Goal: Book appointment/travel/reservation

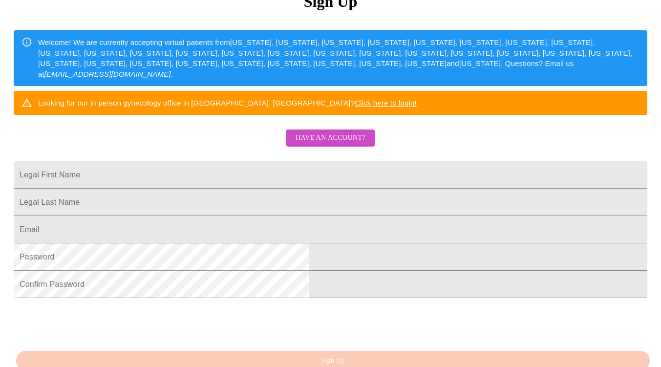
scroll to position [142, 0]
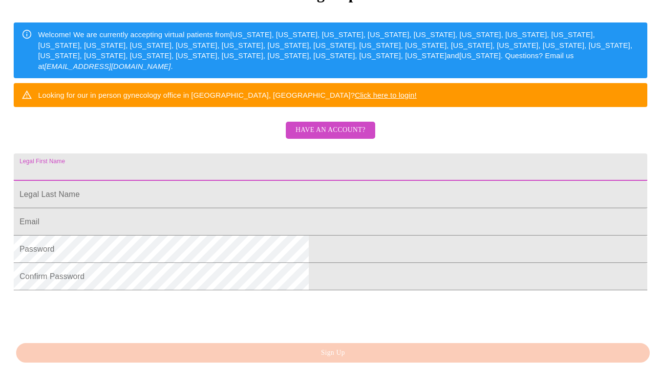
click at [284, 175] on input "Legal First Name" at bounding box center [331, 167] width 634 height 27
click at [279, 181] on input "Legal First Name" at bounding box center [331, 167] width 634 height 27
type input "Beth"
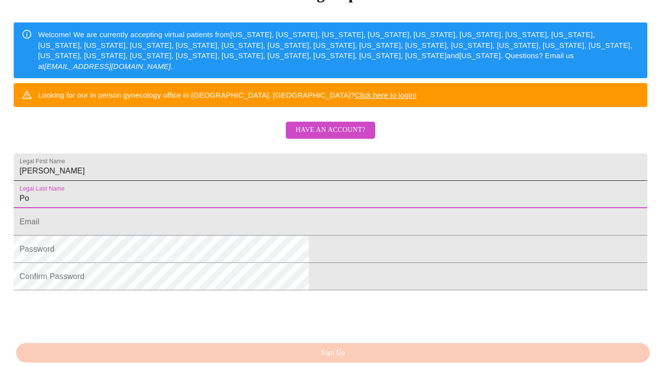
type input "P"
type input "[PERSON_NAME]"
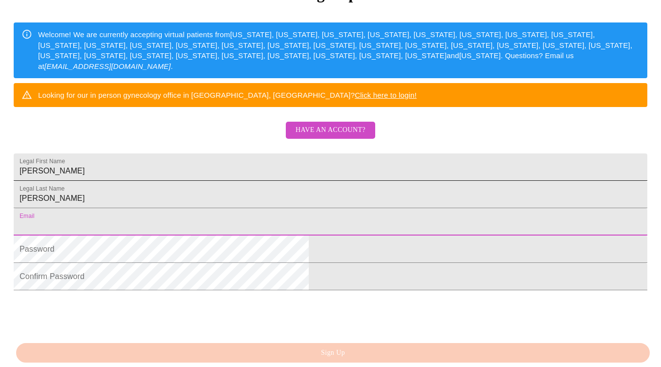
type input "E"
type input "[EMAIL_ADDRESS][DOMAIN_NAME]"
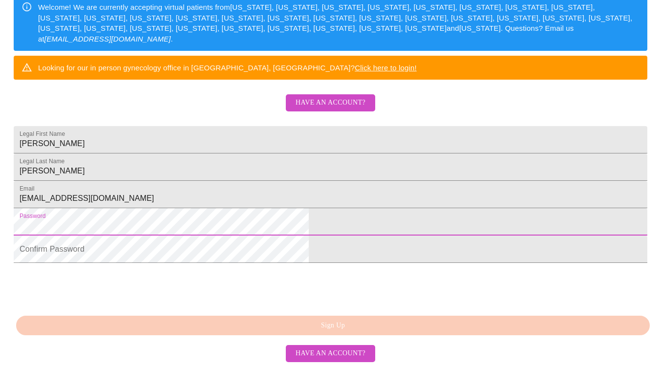
scroll to position [233, 0]
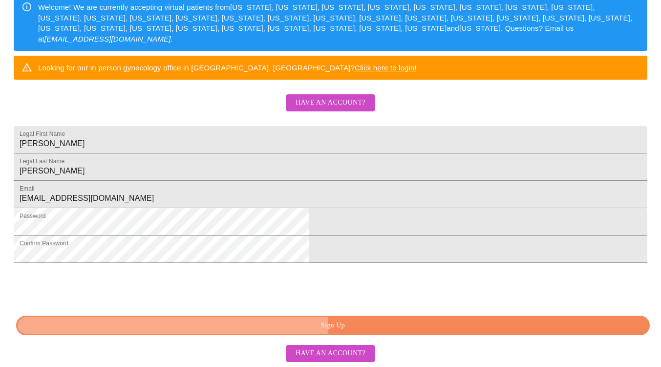
click at [341, 330] on span "Sign Up" at bounding box center [333, 326] width 612 height 12
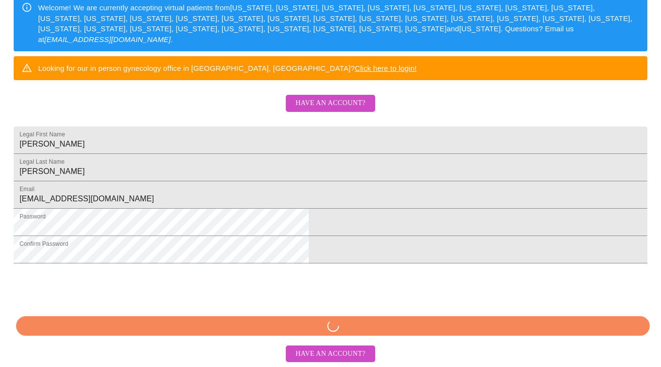
scroll to position [232, 0]
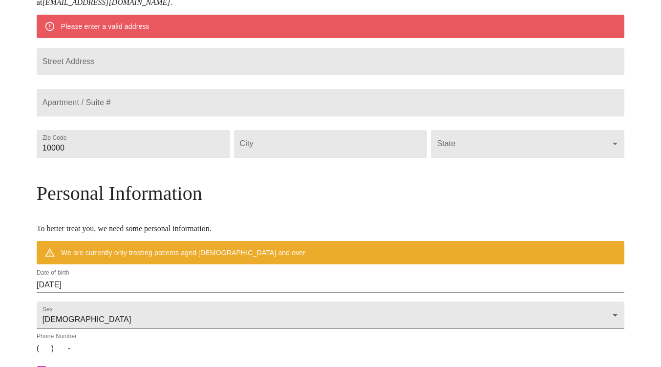
scroll to position [194, 0]
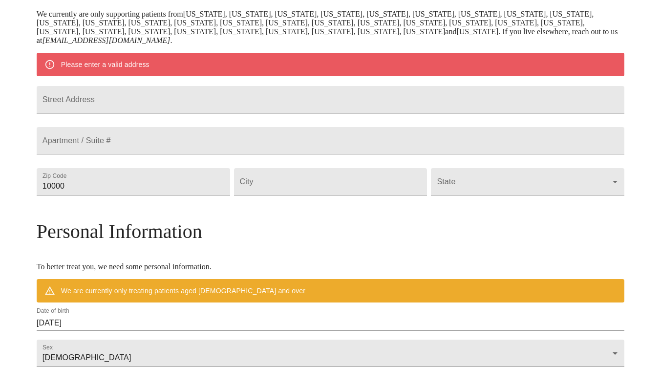
click at [259, 105] on input "Street Address" at bounding box center [331, 99] width 588 height 27
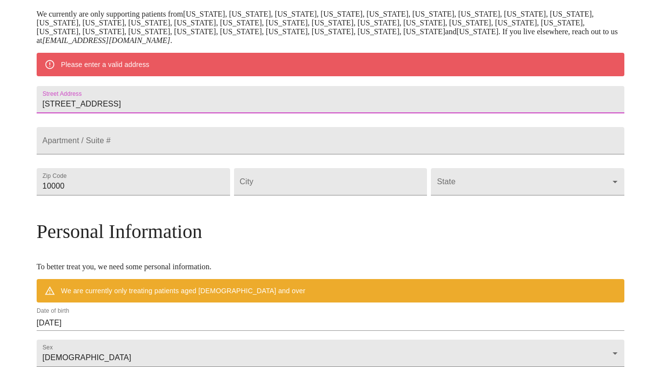
type input "25W656 Coventry Street"
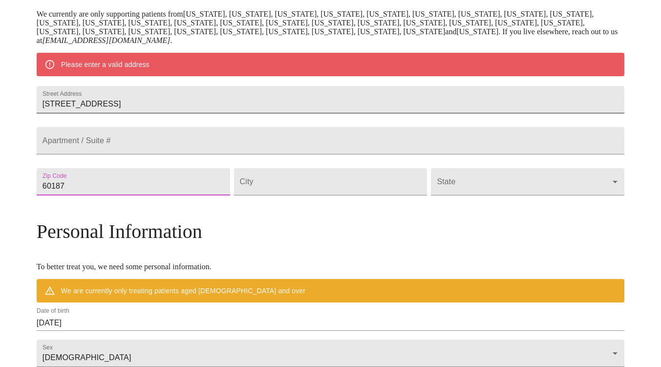
type input "60187"
type input "Wheaton"
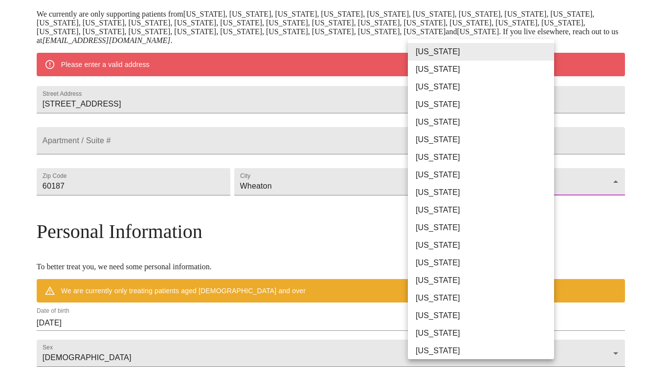
click at [544, 205] on body "MyMenopauseRx Welcome to MyMenopauseRx Since it's your first time here, you'll …" at bounding box center [334, 195] width 661 height 771
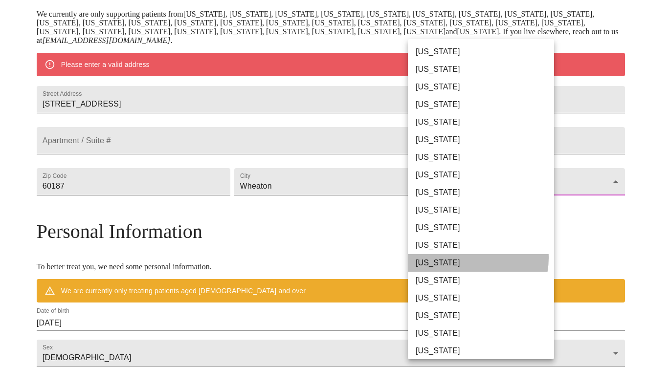
click at [468, 258] on li "[US_STATE]" at bounding box center [485, 263] width 154 height 18
type input "[US_STATE]"
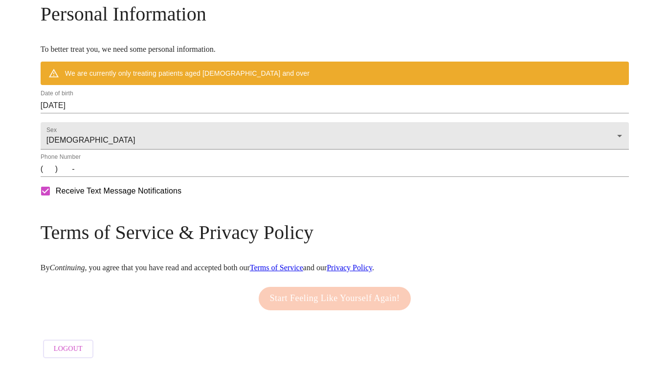
scroll to position [413, 0]
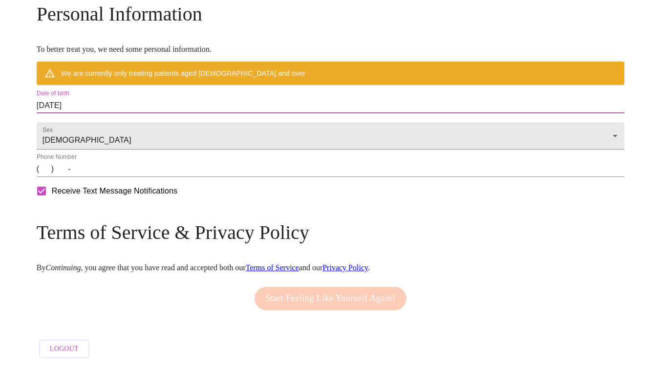
click at [160, 100] on input "[DATE]" at bounding box center [331, 106] width 588 height 16
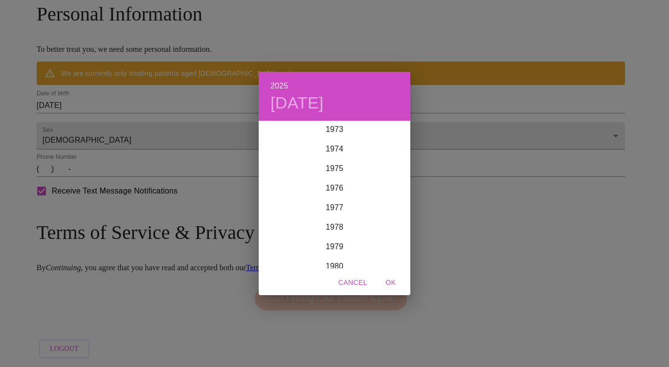
scroll to position [1454, 0]
click at [337, 226] on div "1978" at bounding box center [335, 223] width 152 height 20
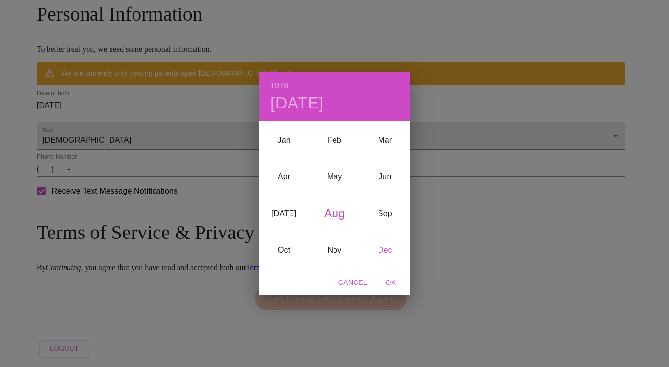
click at [390, 249] on div "Dec" at bounding box center [385, 250] width 50 height 37
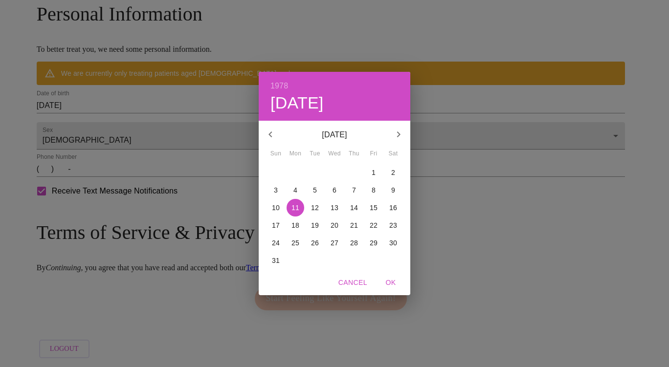
click at [333, 230] on p "20" at bounding box center [334, 225] width 8 height 10
click at [392, 286] on span "OK" at bounding box center [390, 283] width 23 height 12
type input "[DATE]"
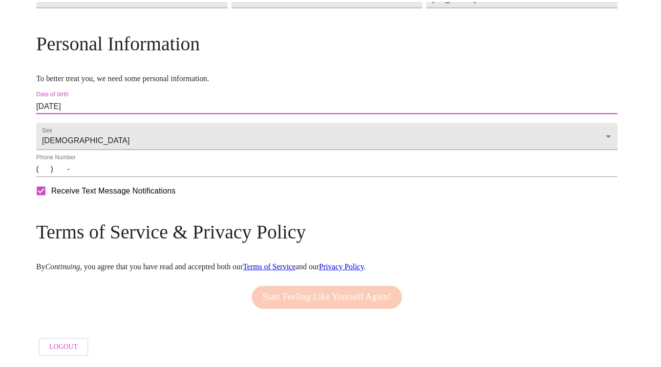
scroll to position [384, 0]
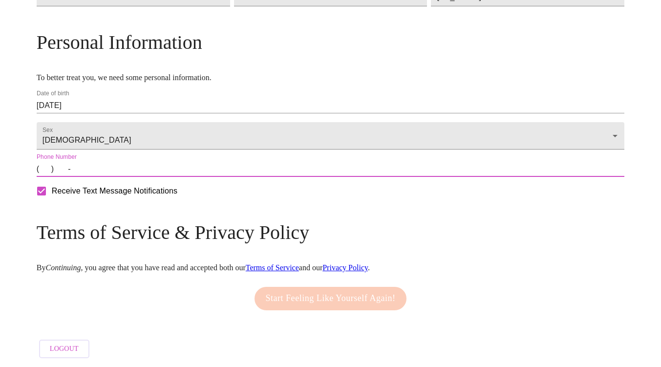
click at [178, 176] on input "(   )    -" at bounding box center [331, 169] width 588 height 16
type input "[PHONE_NUMBER]"
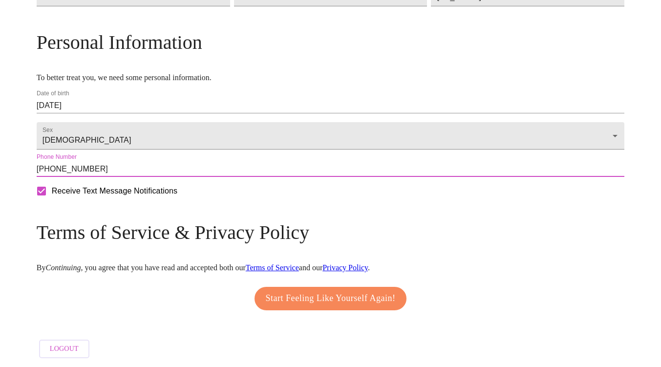
click at [308, 294] on span "Start Feeling Like Yourself Again!" at bounding box center [331, 299] width 130 height 16
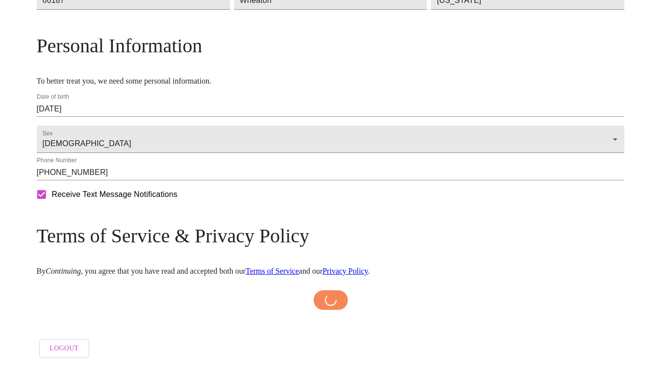
scroll to position [380, 0]
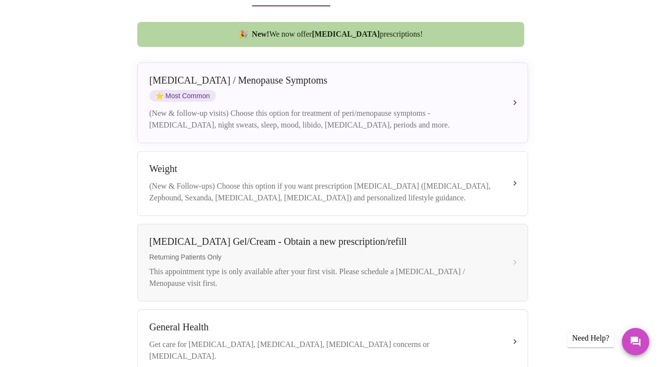
scroll to position [250, 0]
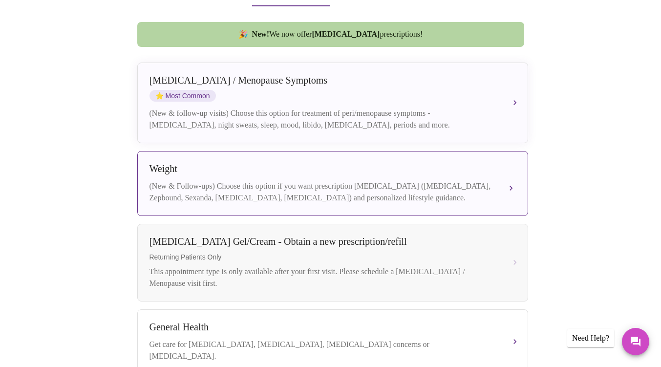
click at [323, 180] on div "(New & Follow-ups) Choose this option if you want prescription [MEDICAL_DATA] (…" at bounding box center [323, 191] width 347 height 23
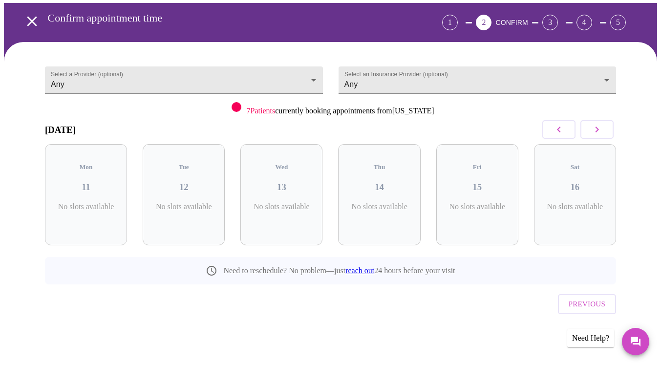
scroll to position [17, 0]
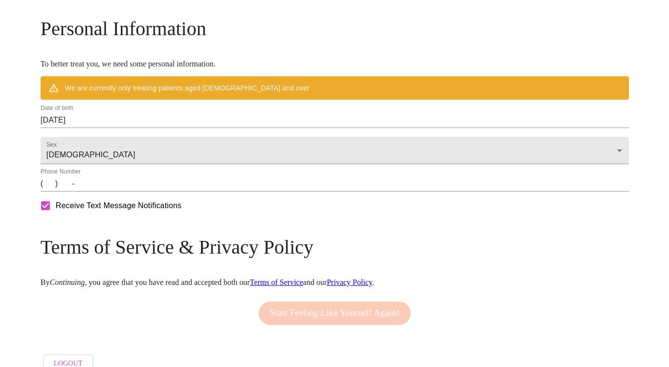
scroll to position [441, 0]
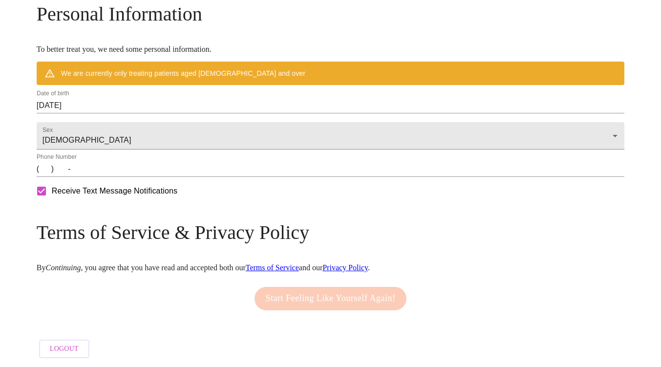
click at [175, 171] on input "(   )    -" at bounding box center [331, 169] width 588 height 16
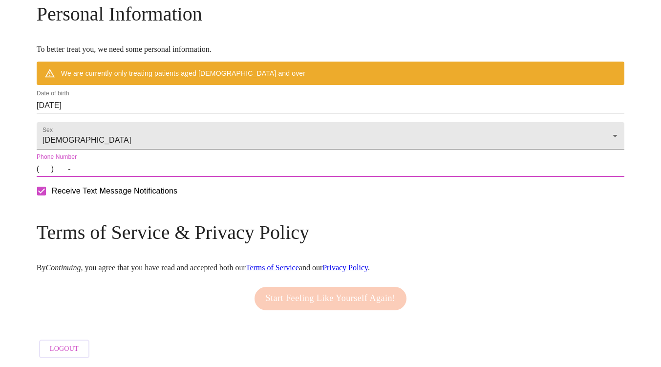
click at [115, 171] on input "(   )    -" at bounding box center [331, 169] width 588 height 16
type input "[PHONE_NUMBER]"
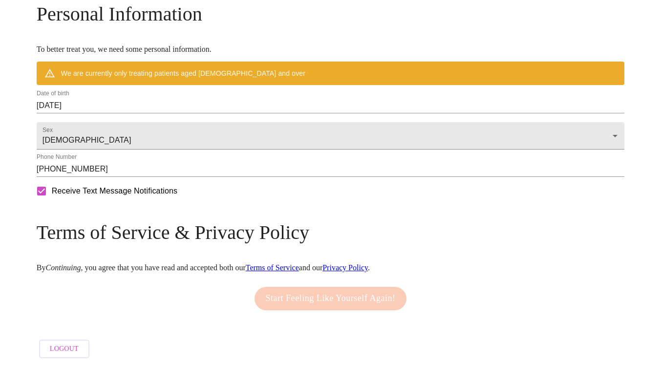
click at [313, 290] on div "Start Feeling Like Yourself Again!" at bounding box center [330, 298] width 157 height 33
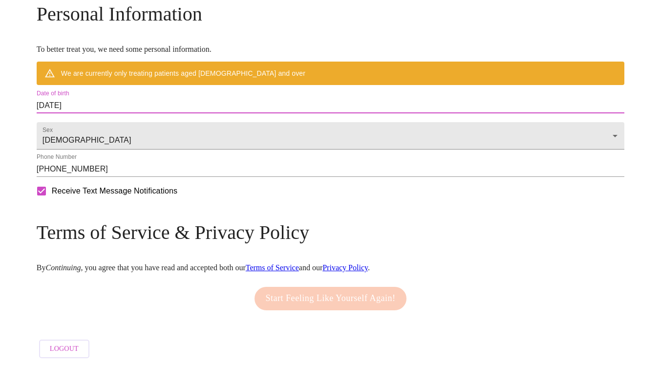
click at [169, 102] on input "[DATE]" at bounding box center [331, 106] width 588 height 16
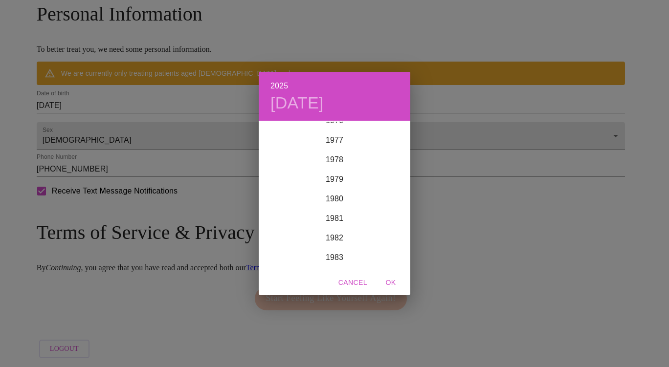
scroll to position [1512, 0]
click at [340, 165] on div "1978" at bounding box center [335, 165] width 152 height 20
click at [384, 248] on div "Dec" at bounding box center [385, 250] width 50 height 37
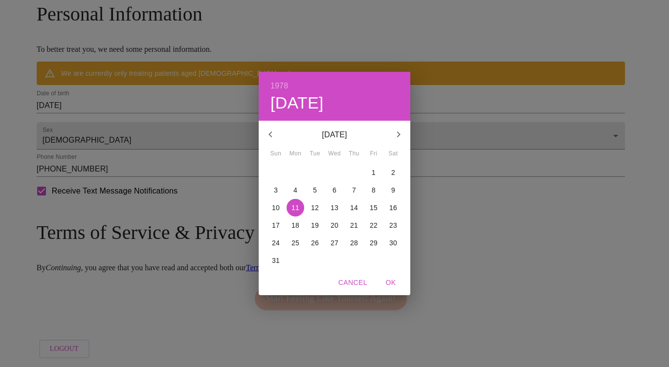
click at [333, 226] on p "20" at bounding box center [334, 225] width 8 height 10
click at [395, 281] on span "OK" at bounding box center [390, 283] width 23 height 12
type input "[DATE]"
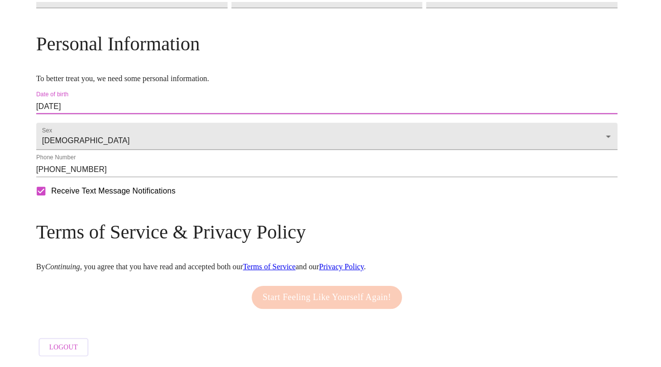
scroll to position [413, 0]
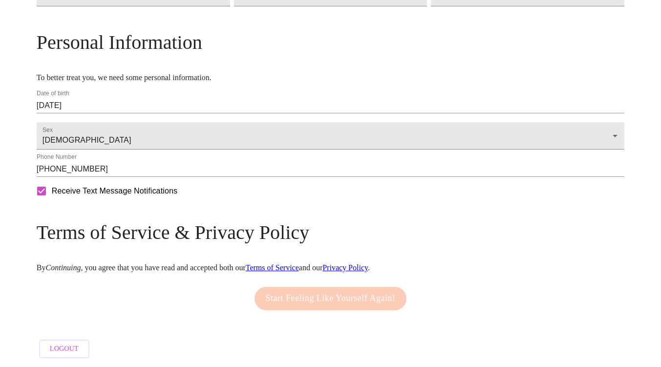
click at [313, 296] on div "Start Feeling Like Yourself Again!" at bounding box center [330, 298] width 157 height 33
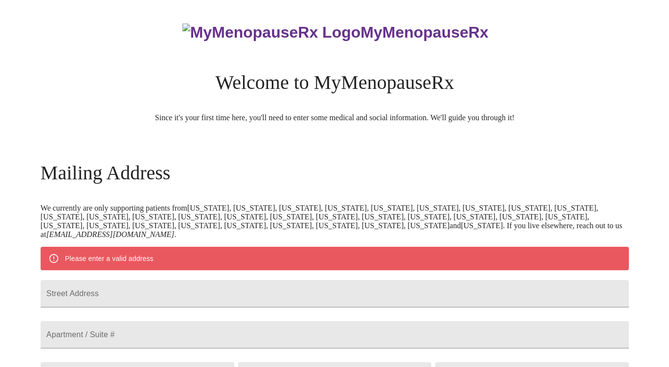
scroll to position [413, 0]
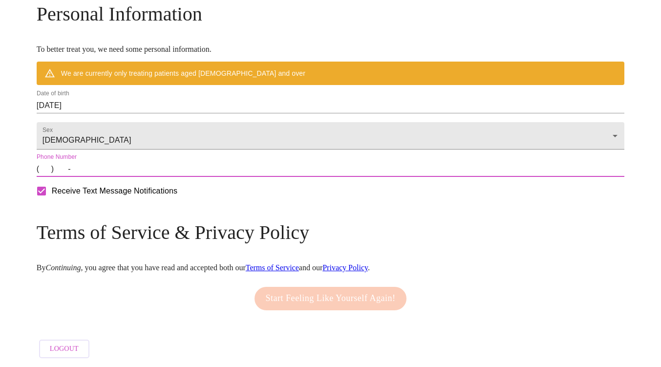
click at [114, 177] on input "(   )    -" at bounding box center [331, 169] width 588 height 16
type input "(   )    -"
click at [504, 113] on input "[DATE]" at bounding box center [331, 106] width 588 height 16
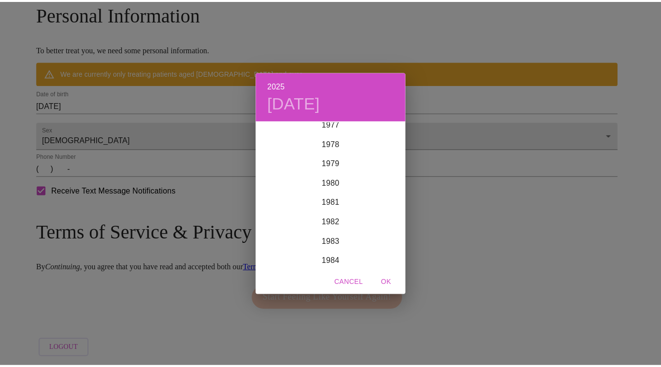
scroll to position [1516, 0]
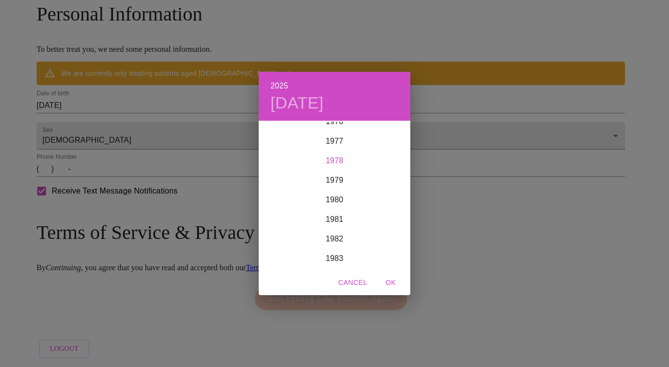
click at [339, 162] on div "1978" at bounding box center [335, 161] width 152 height 20
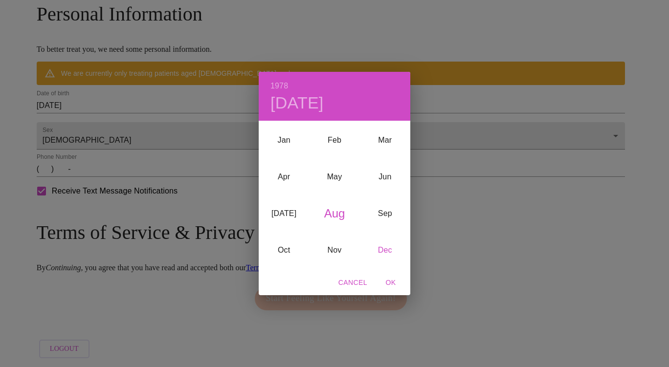
click at [385, 248] on div "Dec" at bounding box center [385, 250] width 50 height 37
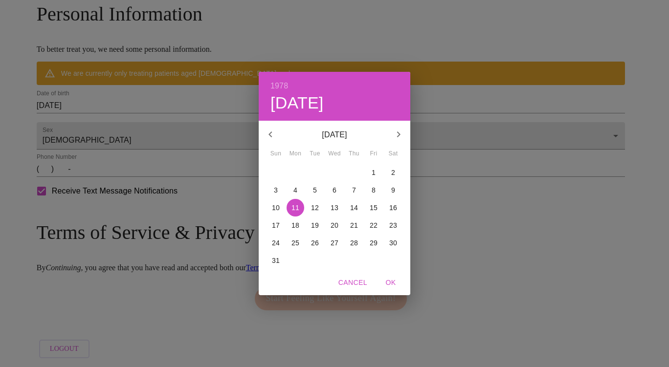
click at [333, 229] on p "20" at bounding box center [334, 225] width 8 height 10
click at [398, 284] on span "OK" at bounding box center [390, 283] width 23 height 12
type input "[DATE]"
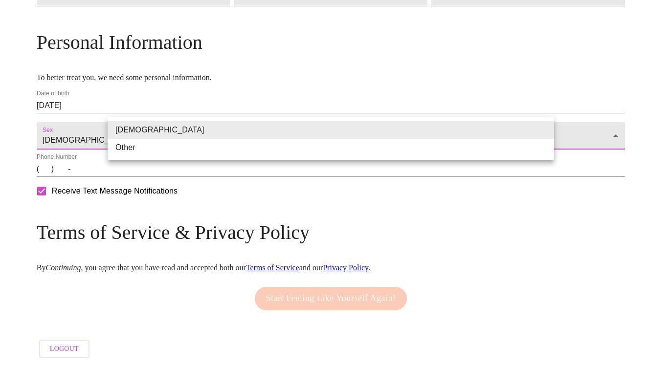
click at [160, 133] on li "[DEMOGRAPHIC_DATA]" at bounding box center [331, 130] width 446 height 18
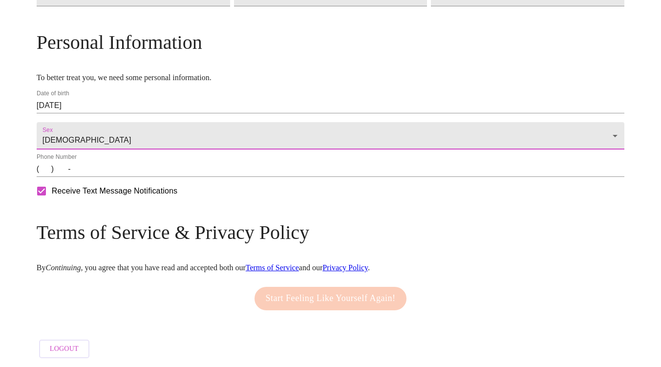
click at [110, 170] on input "(   )    -" at bounding box center [331, 169] width 588 height 16
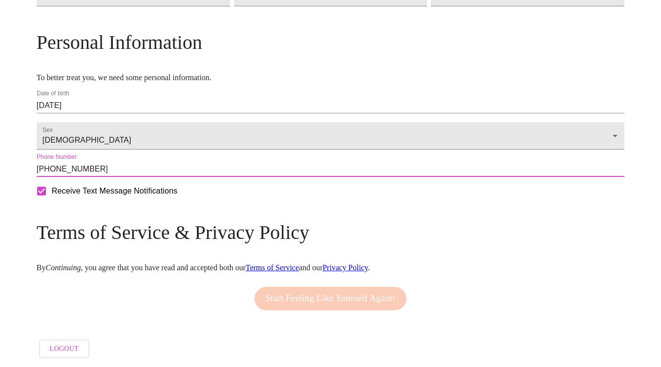
type input "[PHONE_NUMBER]"
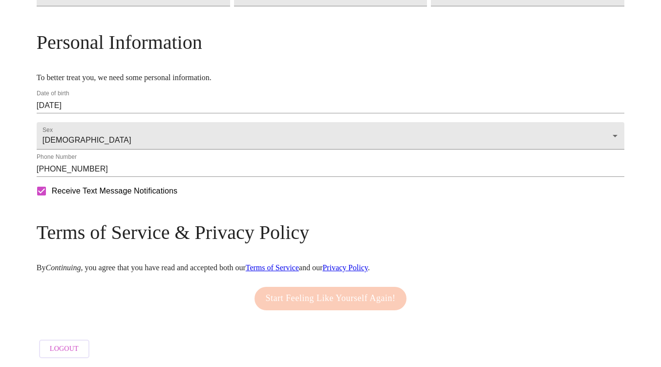
click at [309, 288] on div "Start Feeling Like Yourself Again!" at bounding box center [330, 298] width 157 height 33
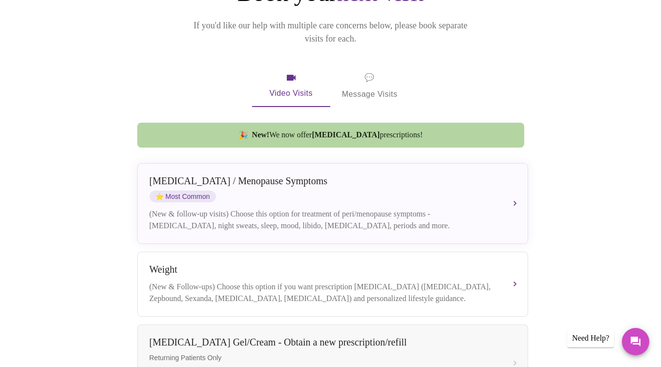
scroll to position [151, 0]
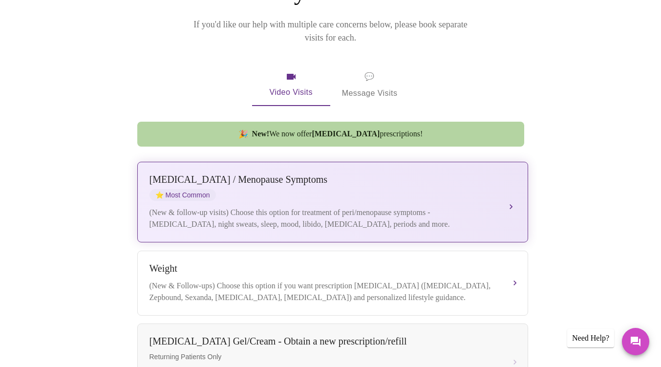
click at [466, 174] on div "[MEDICAL_DATA] / Menopause Symptoms ⭐ Most Common" at bounding box center [323, 187] width 347 height 27
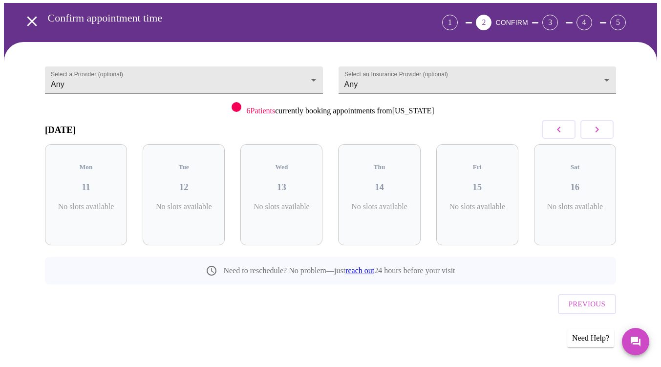
scroll to position [17, 0]
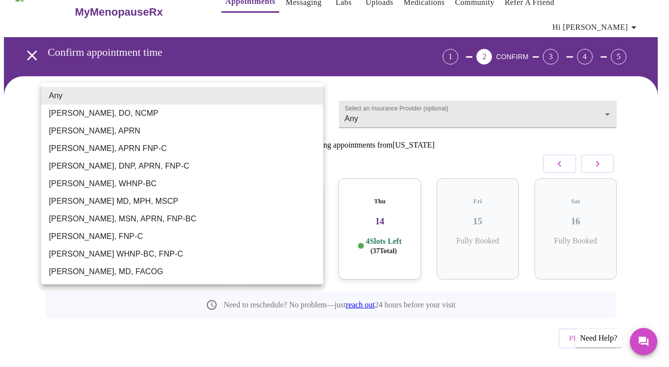
click at [251, 100] on body "MyMenopauseRx Appointments Messaging Labs Uploads Medications Community Refer a…" at bounding box center [334, 192] width 661 height 411
click at [131, 133] on li "[PERSON_NAME], APRN" at bounding box center [182, 131] width 282 height 18
type input "[PERSON_NAME], APRN"
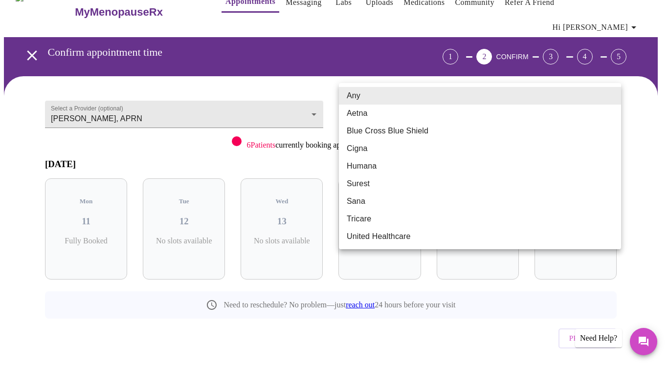
click at [411, 101] on body "MyMenopauseRx Appointments Messaging Labs Uploads Medications Community Refer a…" at bounding box center [334, 192] width 661 height 411
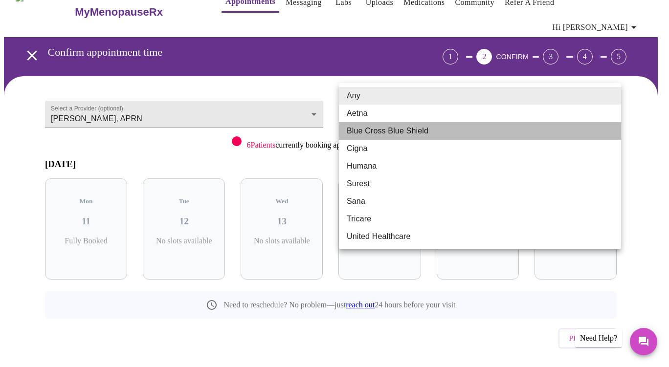
click at [400, 129] on li "Blue Cross Blue Shield" at bounding box center [480, 131] width 282 height 18
type input "Blue Cross Blue Shield"
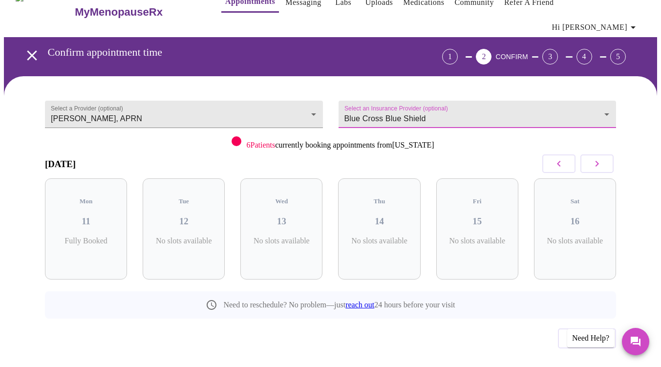
click at [598, 158] on icon "button" at bounding box center [598, 164] width 12 height 12
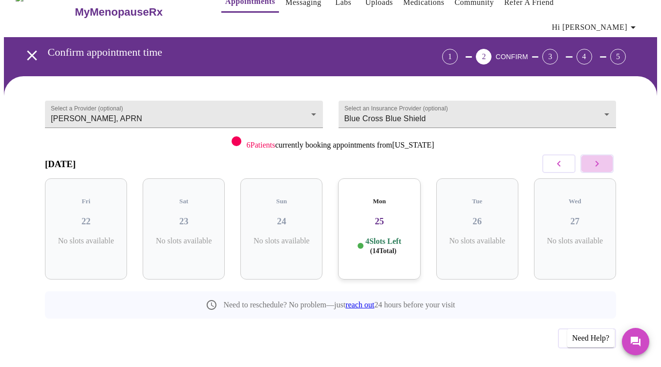
click at [598, 158] on icon "button" at bounding box center [598, 164] width 12 height 12
click at [602, 158] on icon "button" at bounding box center [598, 164] width 12 height 12
click at [107, 216] on h3 "15" at bounding box center [86, 221] width 66 height 11
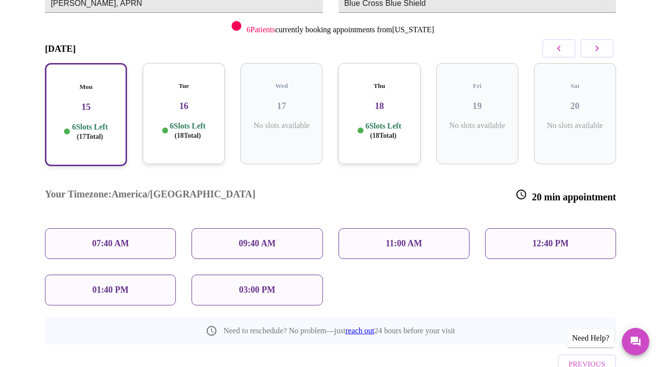
scroll to position [135, 0]
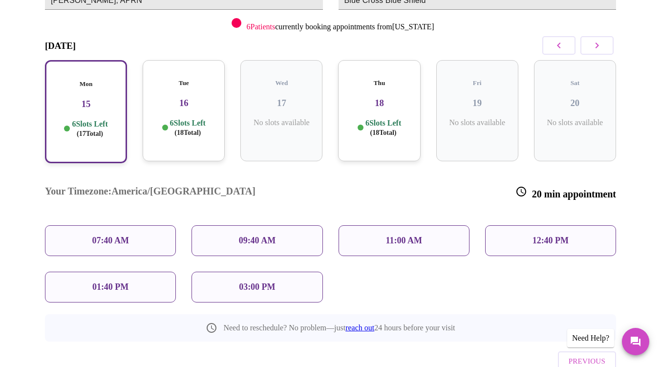
click at [539, 236] on p "12:40 PM" at bounding box center [551, 241] width 36 height 10
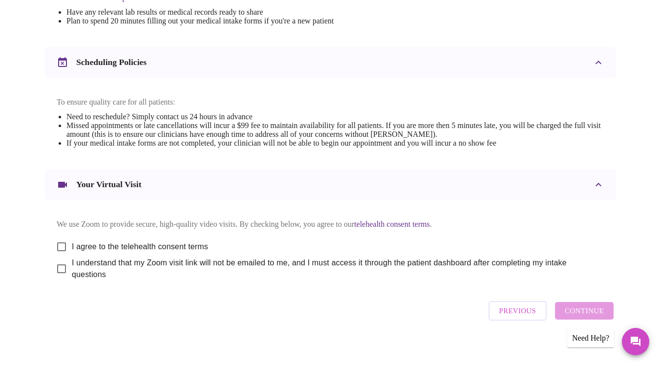
scroll to position [344, 0]
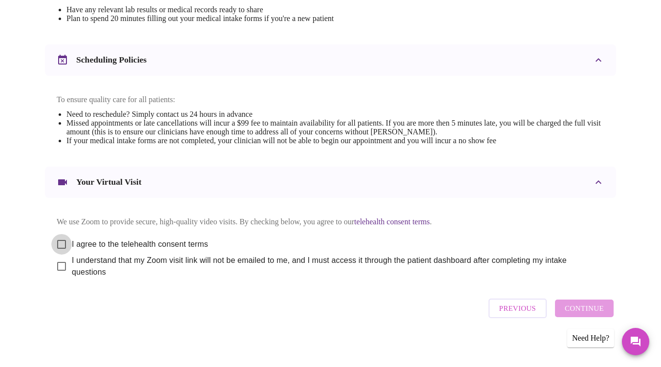
click at [60, 241] on input "I agree to the telehealth consent terms" at bounding box center [61, 244] width 21 height 21
checkbox input "true"
click at [57, 263] on input "I understand that my Zoom visit link will not be emailed to me, and I must acce…" at bounding box center [61, 266] width 21 height 21
checkbox input "true"
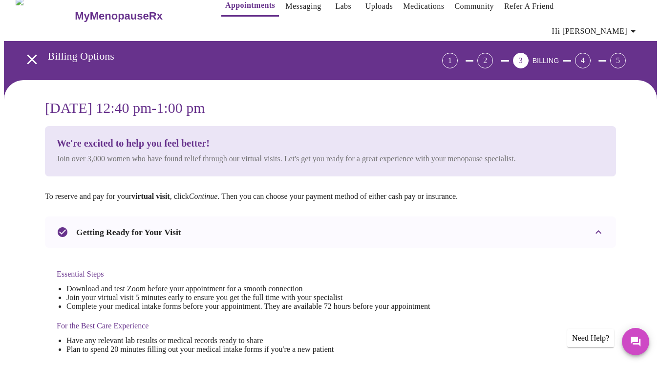
scroll to position [0, 0]
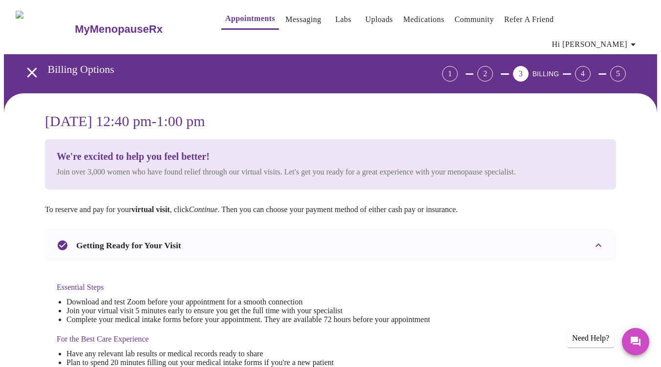
click at [493, 66] on div "2" at bounding box center [486, 74] width 16 height 16
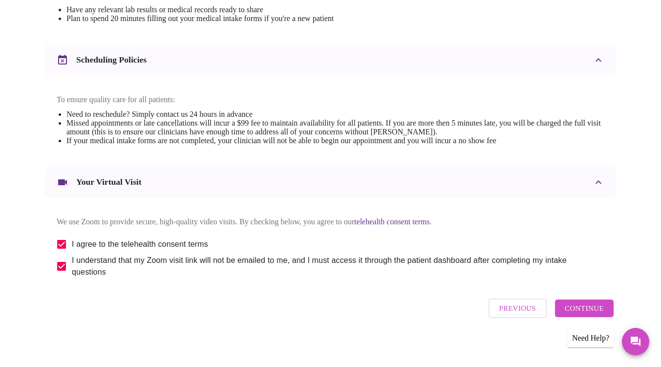
click at [604, 306] on span "Continue" at bounding box center [584, 308] width 39 height 13
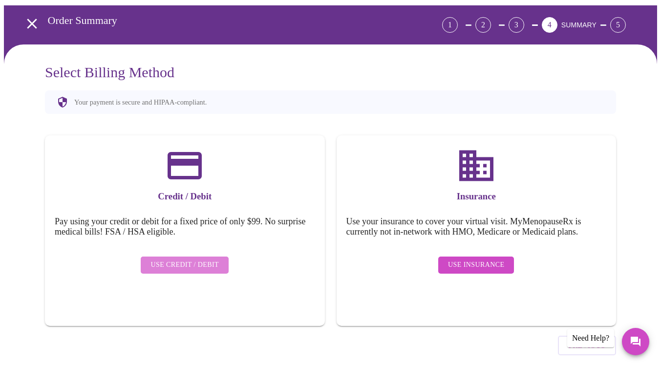
click at [204, 259] on span "Use Credit / Debit" at bounding box center [185, 265] width 68 height 12
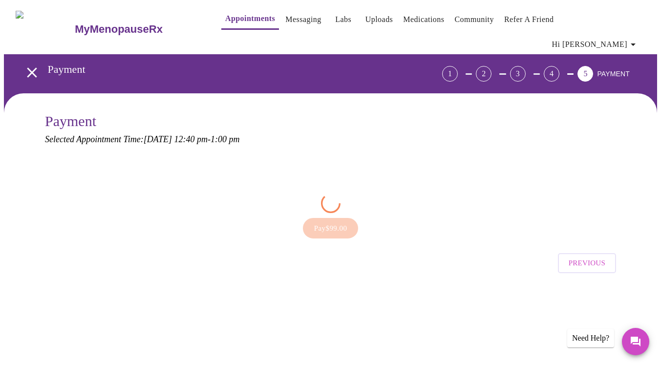
scroll to position [0, 0]
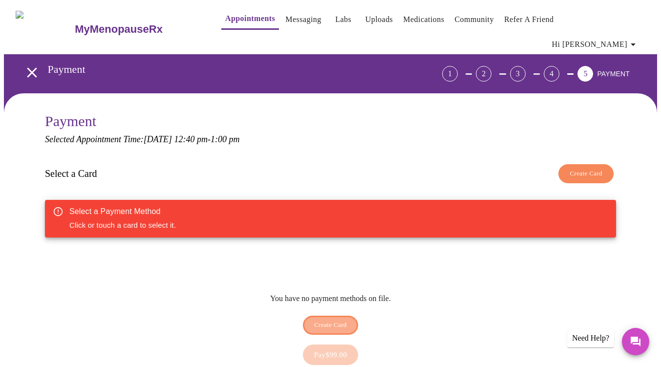
click at [331, 320] on span "Create Card" at bounding box center [330, 325] width 33 height 11
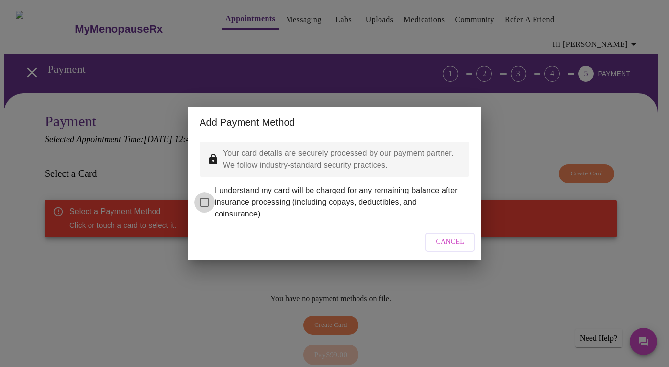
click at [204, 195] on input "I understand my card will be charged for any remaining balance after insurance …" at bounding box center [204, 202] width 21 height 21
checkbox input "true"
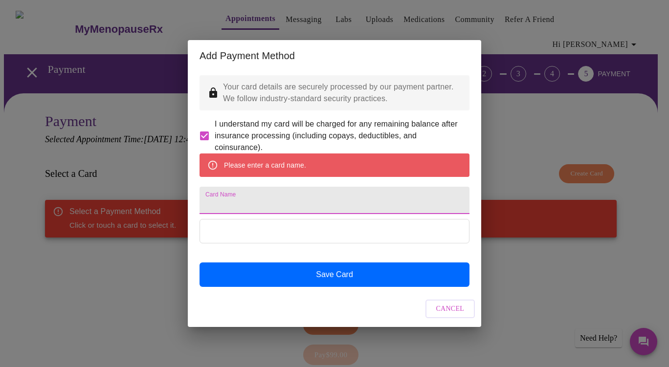
click at [275, 205] on input "Card Name" at bounding box center [334, 200] width 270 height 27
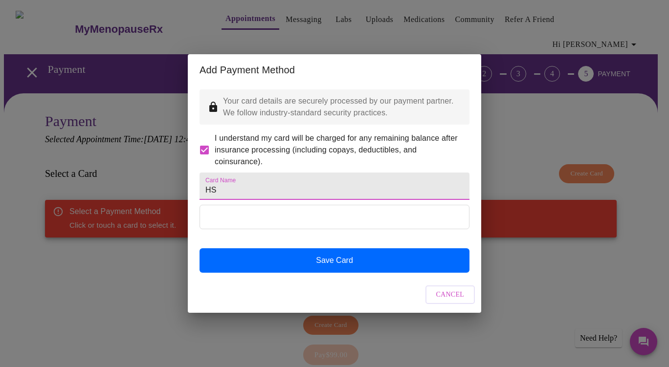
type input "H"
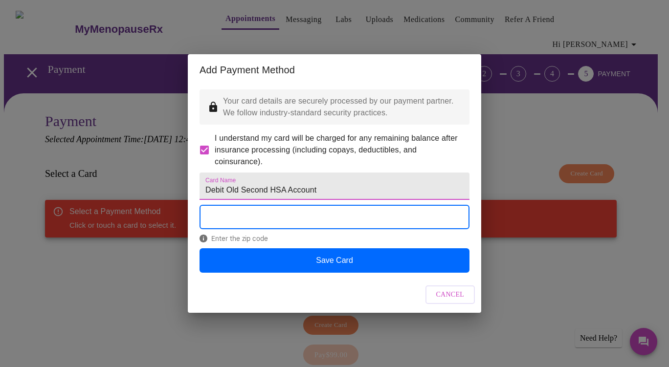
click at [320, 194] on input "Debit Old Second HSA Account" at bounding box center [334, 186] width 270 height 27
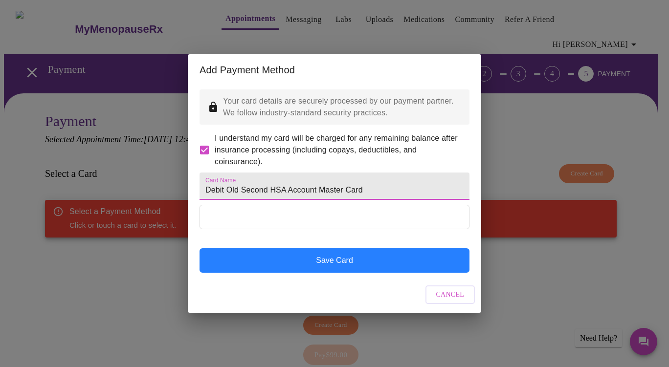
type input "Debit Old Second HSA Account Master Card"
click at [357, 268] on button "Save Card" at bounding box center [334, 260] width 270 height 24
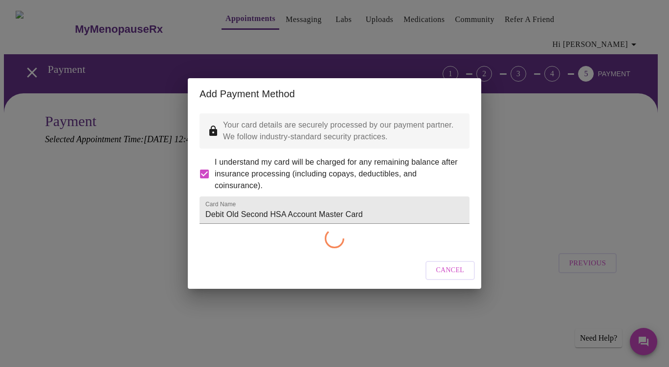
checkbox input "false"
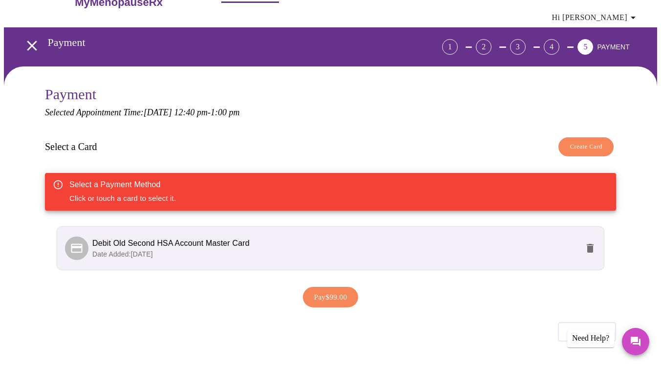
scroll to position [33, 0]
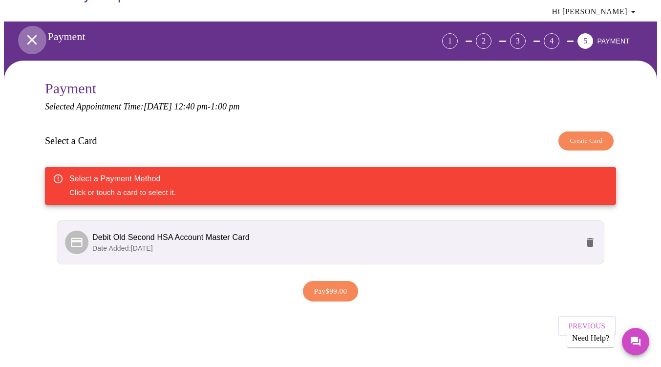
click at [30, 35] on icon "open drawer" at bounding box center [32, 40] width 10 height 10
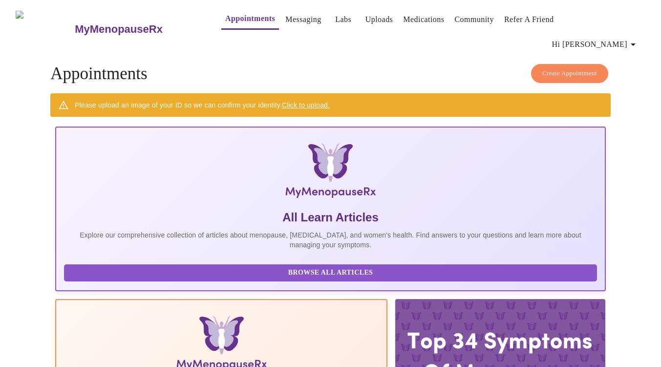
click at [309, 101] on link "Click to upload." at bounding box center [306, 105] width 48 height 8
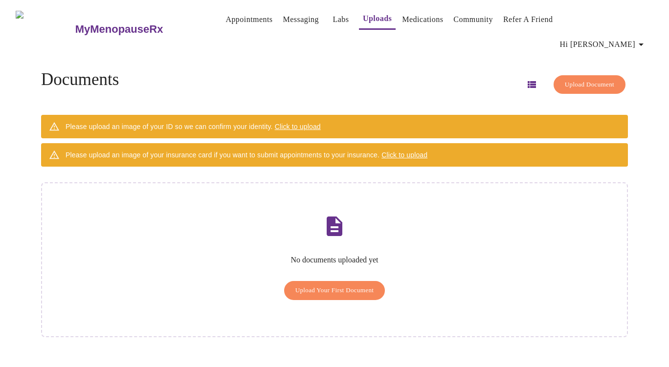
drag, startPoint x: 415, startPoint y: 137, endPoint x: 415, endPoint y: -25, distance: 162.8
drag, startPoint x: 415, startPoint y: -25, endPoint x: 437, endPoint y: 332, distance: 358.6
click at [316, 123] on span "Click to upload" at bounding box center [298, 127] width 46 height 8
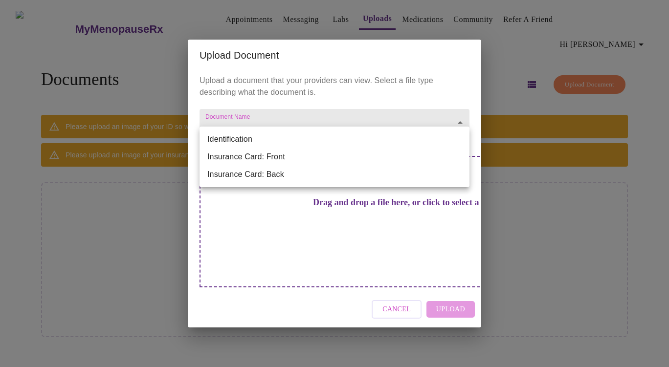
click at [463, 139] on body "MyMenopauseRx Appointments Messaging Labs Uploads Medications Community Refer a…" at bounding box center [334, 187] width 661 height 367
click at [264, 142] on li "Identification" at bounding box center [334, 140] width 270 height 18
type input "Identification"
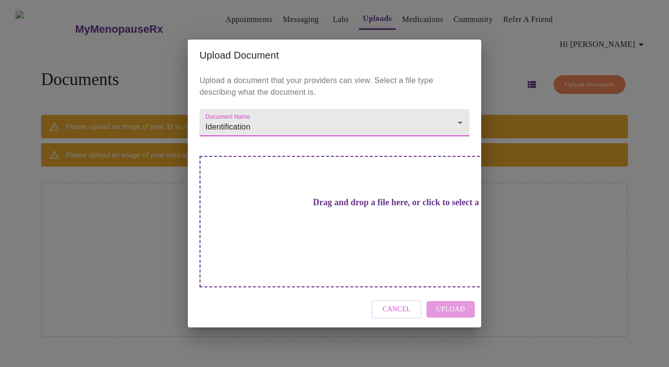
click at [301, 228] on div "Drag and drop a file here, or click to select a file" at bounding box center [402, 222] width 407 height 132
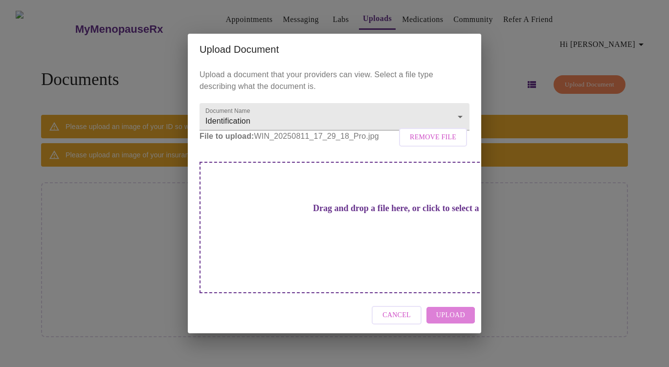
click at [450, 309] on span "Upload" at bounding box center [450, 315] width 29 height 12
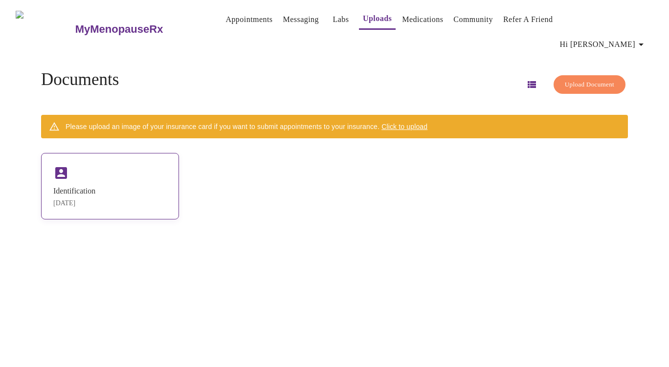
click at [67, 167] on icon at bounding box center [61, 173] width 12 height 12
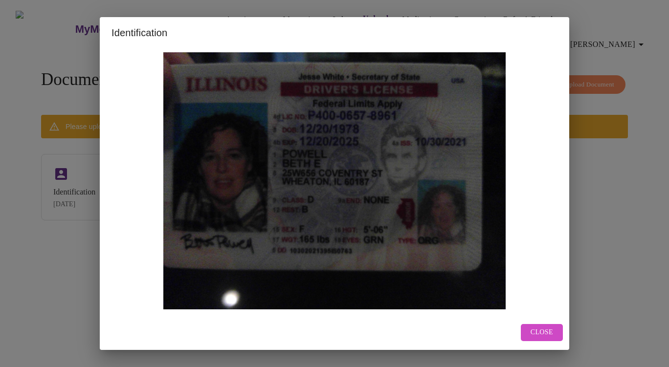
click at [534, 327] on span "Close" at bounding box center [541, 333] width 22 height 12
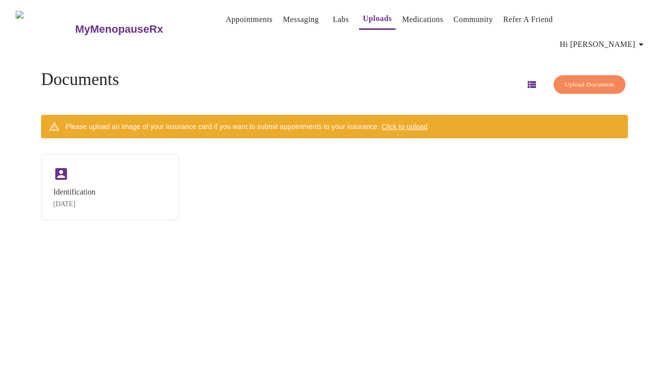
click at [363, 23] on link "Uploads" at bounding box center [377, 19] width 29 height 14
click at [565, 79] on span "Upload Document" at bounding box center [589, 84] width 49 height 11
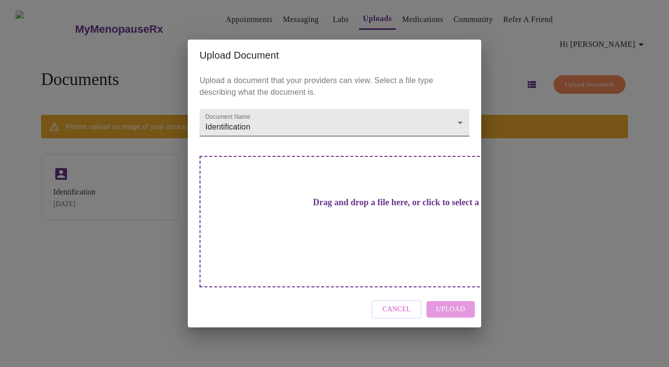
click at [460, 137] on body "MyMenopauseRx Appointments Messaging Labs Uploads Medications Community Refer a…" at bounding box center [334, 187] width 661 height 367
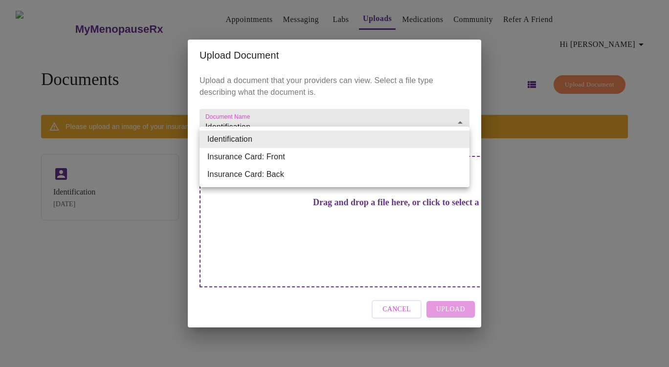
click at [418, 157] on li "Insurance Card: Front" at bounding box center [334, 157] width 270 height 18
type input "Insurance Card: Front"
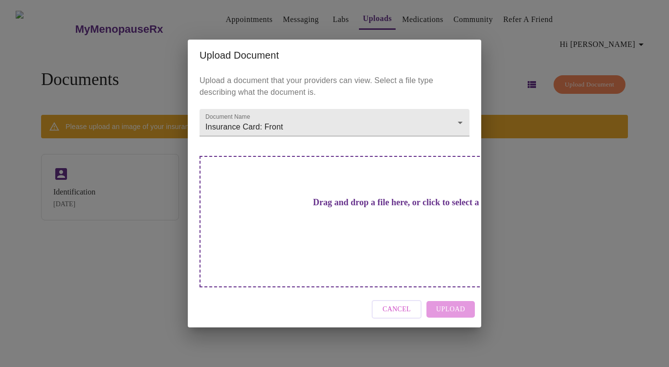
click at [374, 230] on div "Drag and drop a file here, or click to select a file" at bounding box center [402, 222] width 407 height 132
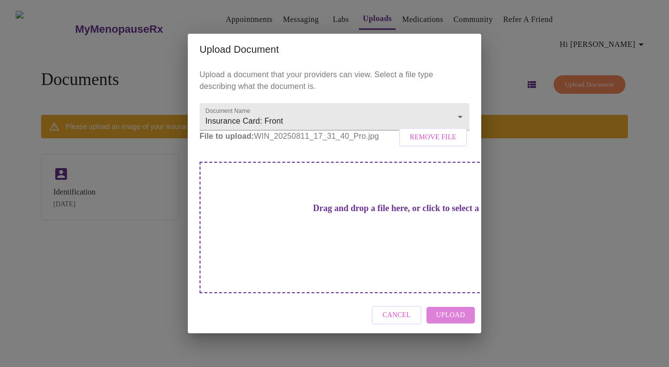
click at [454, 309] on span "Upload" at bounding box center [450, 315] width 29 height 12
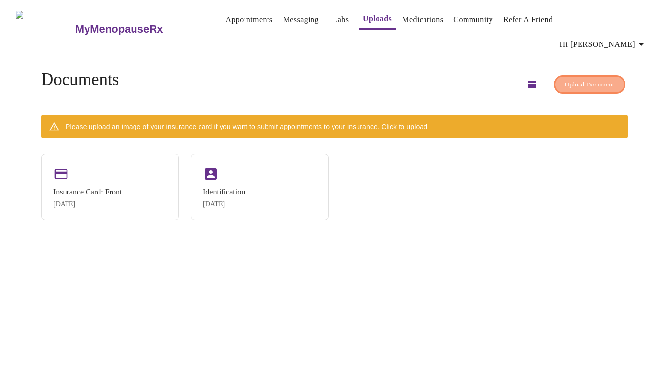
click at [576, 79] on span "Upload Document" at bounding box center [589, 84] width 49 height 11
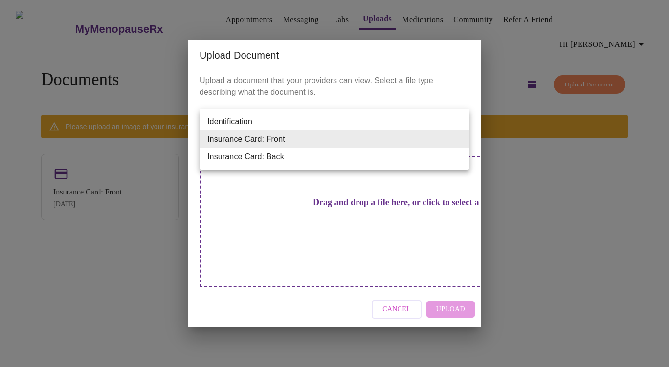
click at [415, 147] on body "MyMenopauseRx Appointments Messaging Labs Uploads Medications Community Refer a…" at bounding box center [334, 187] width 661 height 367
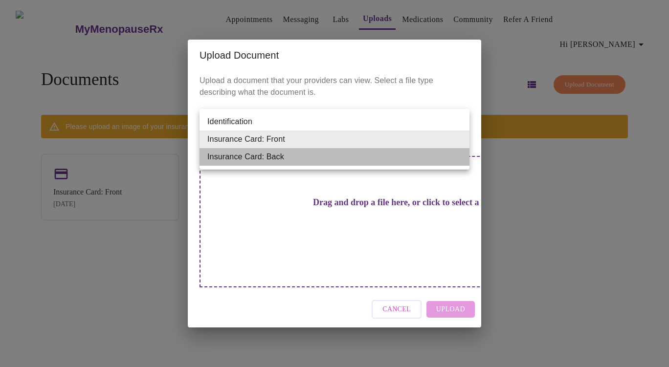
click at [383, 160] on li "Insurance Card: Back" at bounding box center [334, 157] width 270 height 18
type input "Insurance Card: Back"
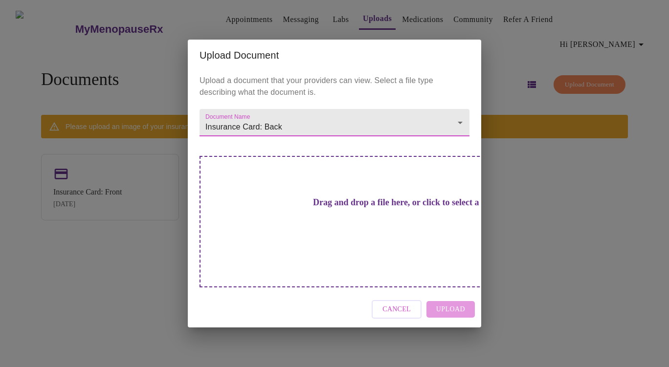
click at [389, 198] on div "Drag and drop a file here, or click to select a file" at bounding box center [402, 222] width 407 height 132
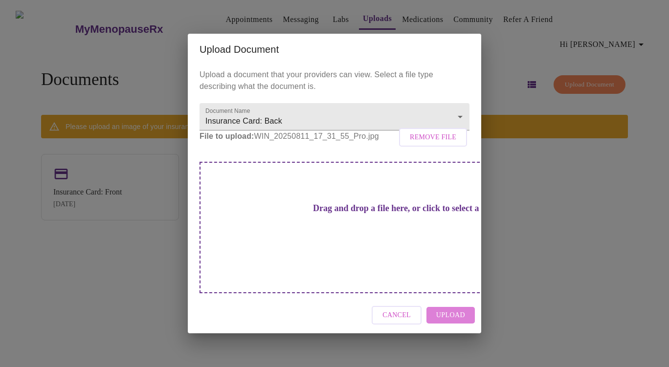
click at [461, 309] on span "Upload" at bounding box center [450, 315] width 29 height 12
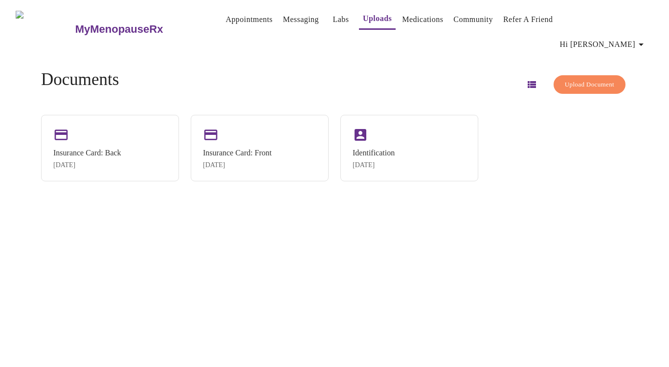
click at [564, 243] on div "MyMenopauseRx Appointments Messaging Labs Uploads Medications Community Refer a…" at bounding box center [334, 187] width 661 height 367
click at [403, 21] on link "Medications" at bounding box center [422, 20] width 41 height 14
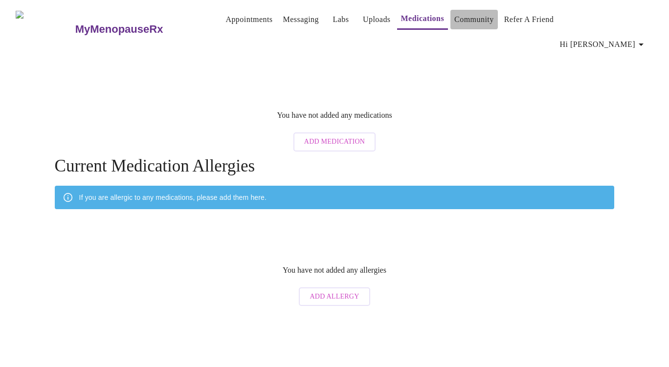
click at [464, 22] on link "Community" at bounding box center [474, 20] width 40 height 14
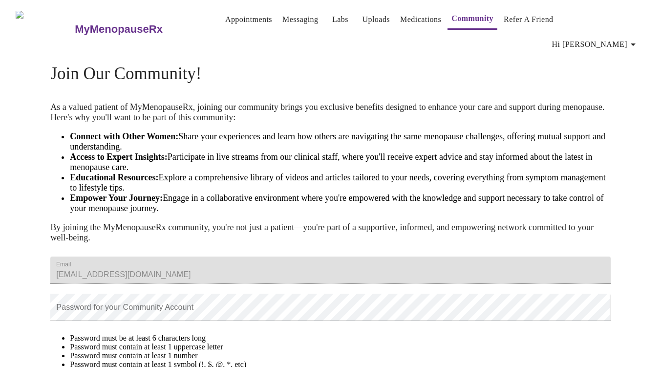
click at [332, 23] on link "Labs" at bounding box center [340, 20] width 16 height 14
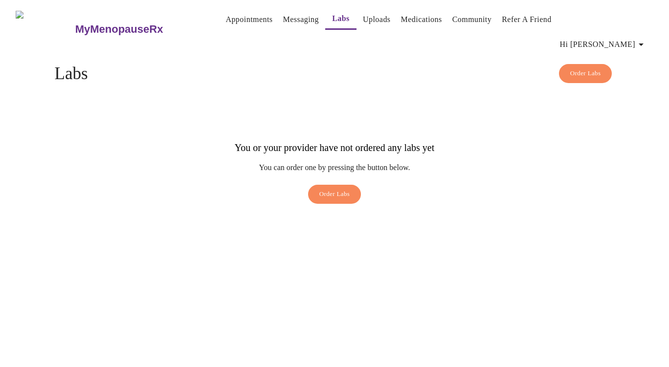
click at [285, 21] on link "Messaging" at bounding box center [301, 20] width 36 height 14
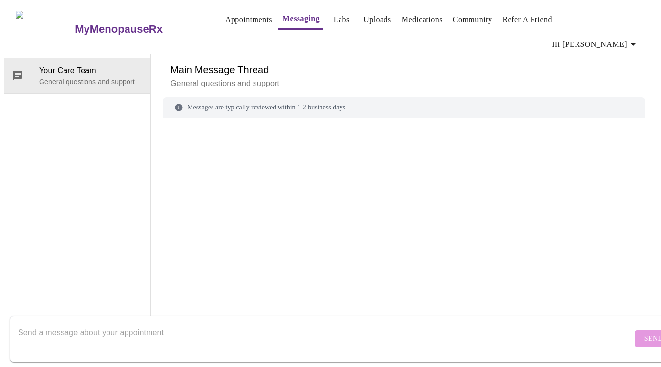
scroll to position [37, 0]
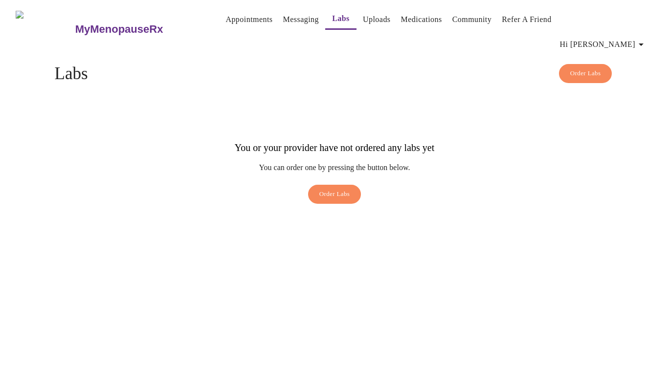
click at [643, 39] on icon "button" at bounding box center [641, 45] width 12 height 12
click at [360, 20] on div at bounding box center [334, 183] width 669 height 367
click at [363, 22] on link "Uploads" at bounding box center [377, 20] width 28 height 14
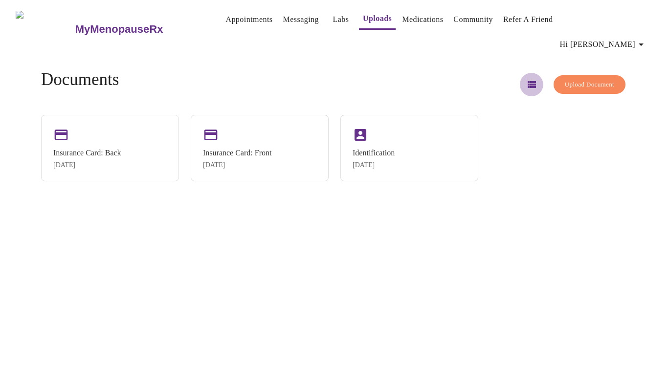
click at [528, 81] on icon "button" at bounding box center [532, 84] width 8 height 7
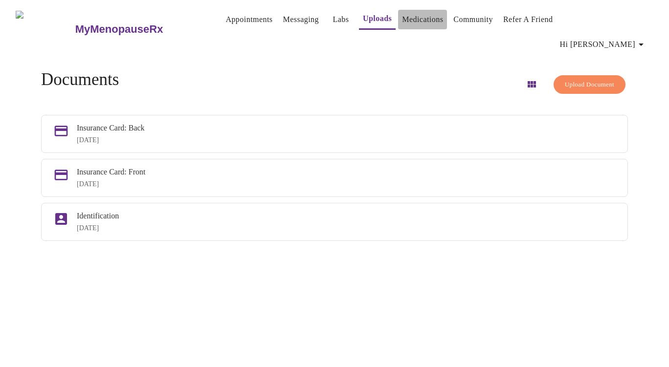
click at [409, 24] on link "Medications" at bounding box center [422, 20] width 41 height 14
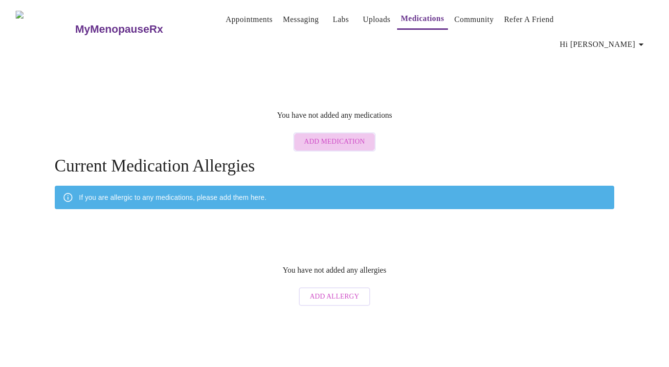
click at [343, 136] on span "Add Medication" at bounding box center [334, 142] width 61 height 12
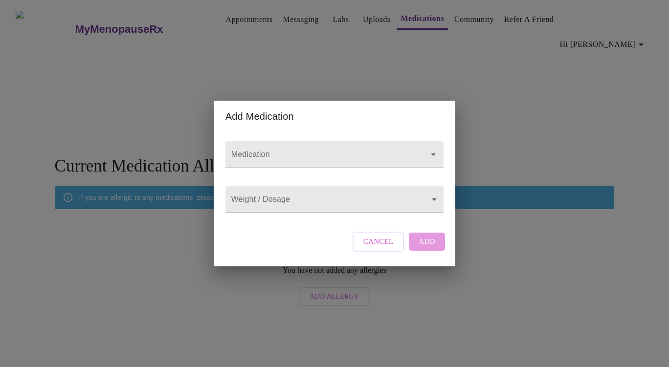
click at [500, 245] on div "Add Medication Medication Weight / Dosage ​ Cancel Add" at bounding box center [334, 183] width 669 height 367
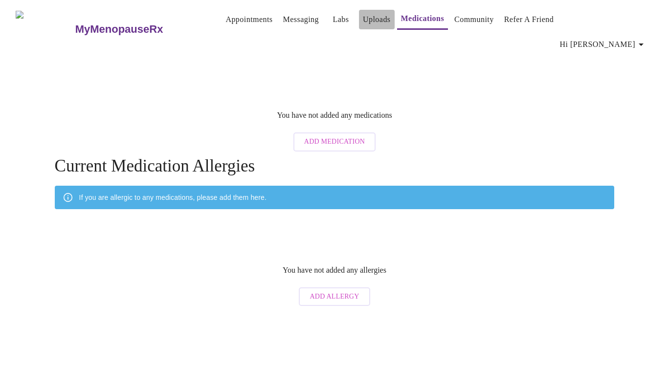
click at [367, 21] on link "Uploads" at bounding box center [377, 20] width 28 height 14
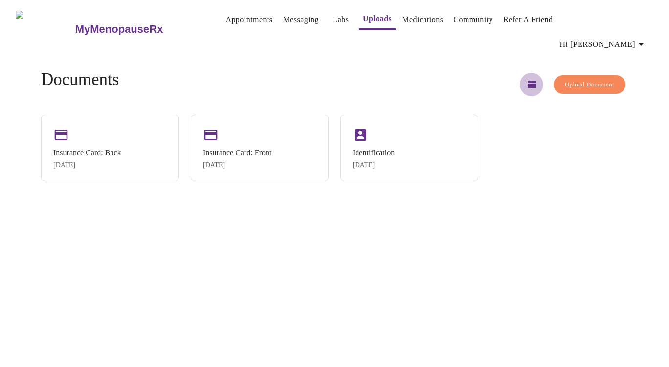
click at [528, 81] on icon "button" at bounding box center [532, 84] width 8 height 7
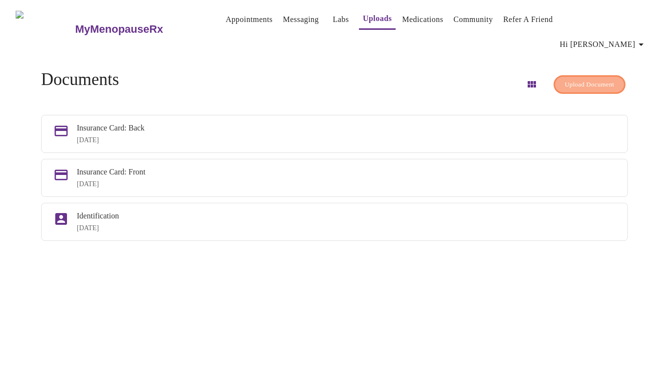
click at [565, 79] on span "Upload Document" at bounding box center [589, 84] width 49 height 11
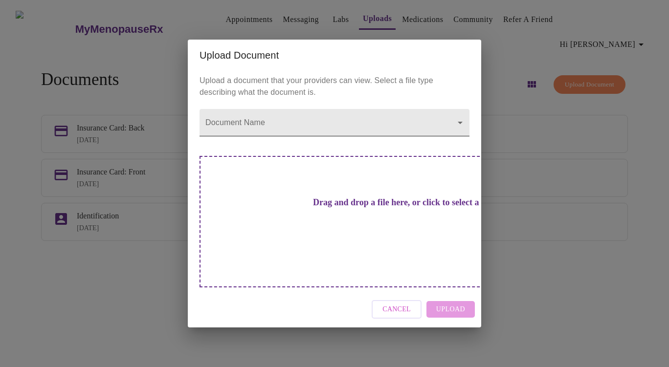
click at [463, 136] on body "MyMenopauseRx Appointments Messaging Labs Uploads Medications Community Refer a…" at bounding box center [334, 187] width 661 height 367
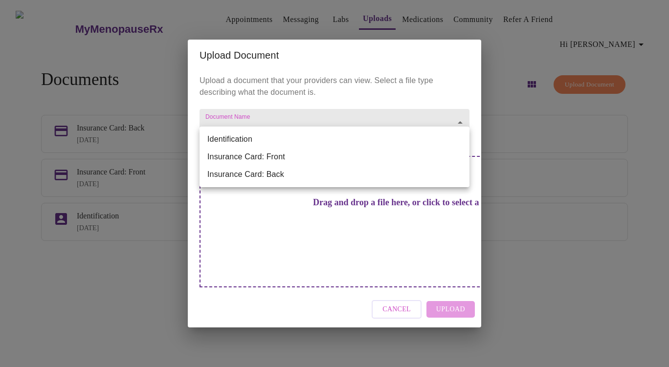
click at [573, 165] on div at bounding box center [334, 183] width 669 height 367
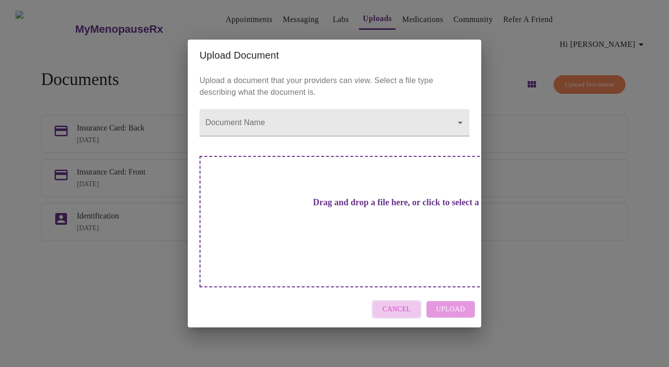
click at [401, 304] on span "Cancel" at bounding box center [396, 310] width 28 height 12
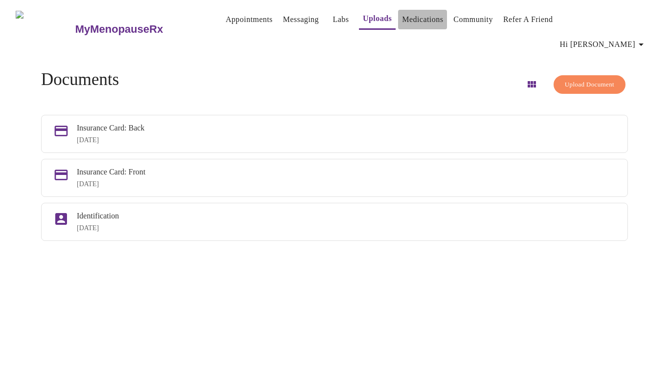
click at [413, 24] on link "Medications" at bounding box center [422, 20] width 41 height 14
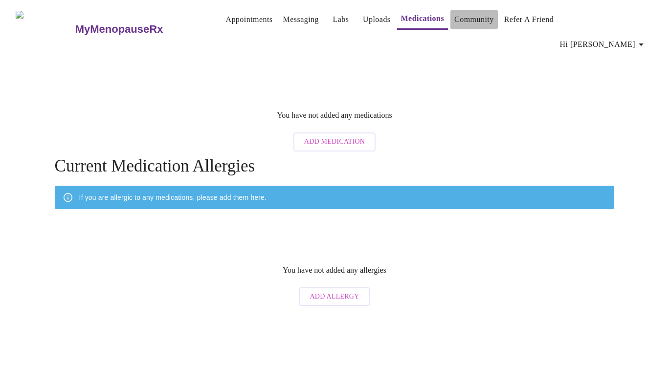
click at [456, 24] on link "Community" at bounding box center [474, 20] width 40 height 14
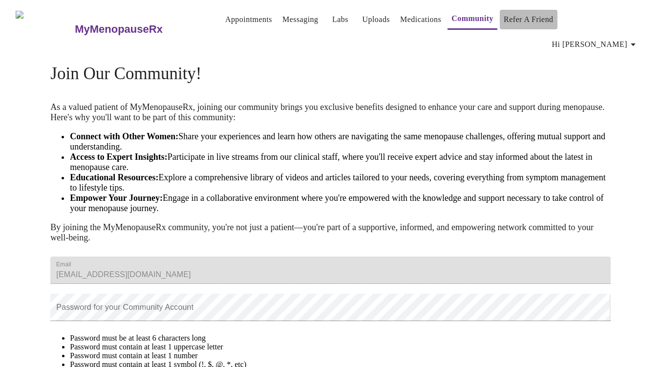
click at [521, 22] on link "Refer a Friend" at bounding box center [529, 20] width 50 height 14
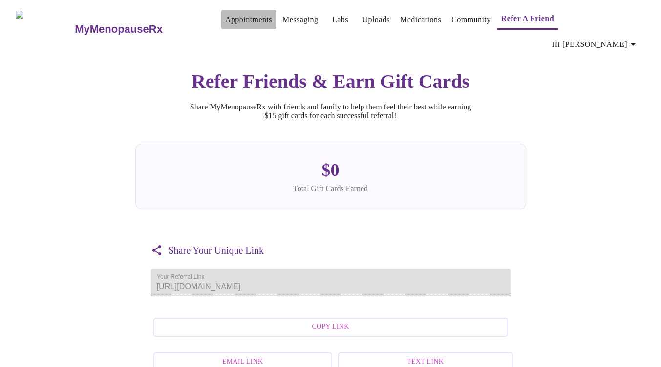
click at [225, 22] on link "Appointments" at bounding box center [248, 20] width 47 height 14
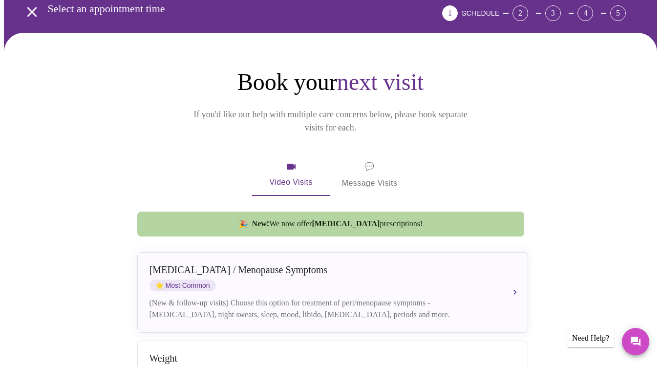
scroll to position [60, 0]
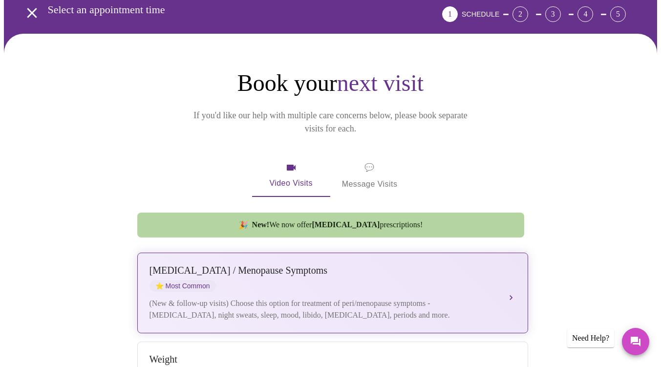
click at [400, 265] on div "[MEDICAL_DATA] / Menopause Symptoms ⭐ Most Common" at bounding box center [323, 278] width 347 height 27
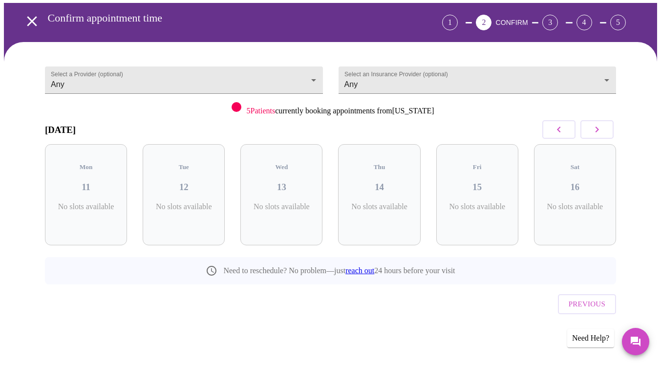
scroll to position [17, 0]
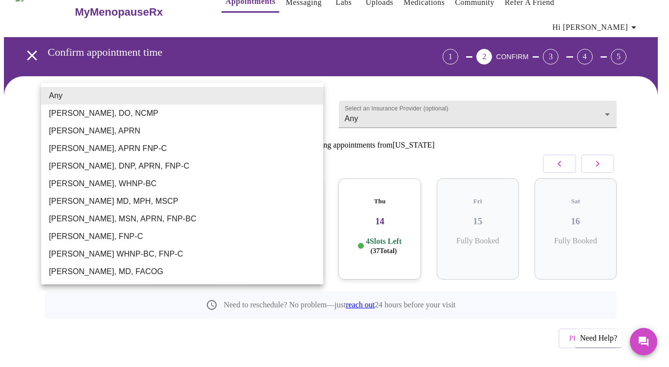
click at [251, 103] on body "MyMenopauseRx Appointments Messaging Labs Uploads Medications Community Refer a…" at bounding box center [334, 192] width 661 height 411
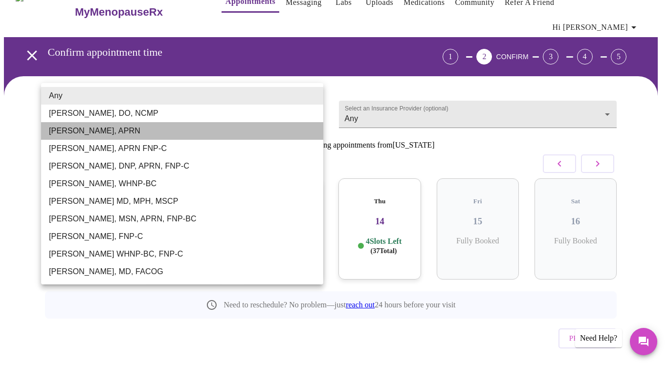
click at [162, 134] on li "[PERSON_NAME], APRN" at bounding box center [182, 131] width 282 height 18
type input "[PERSON_NAME], APRN"
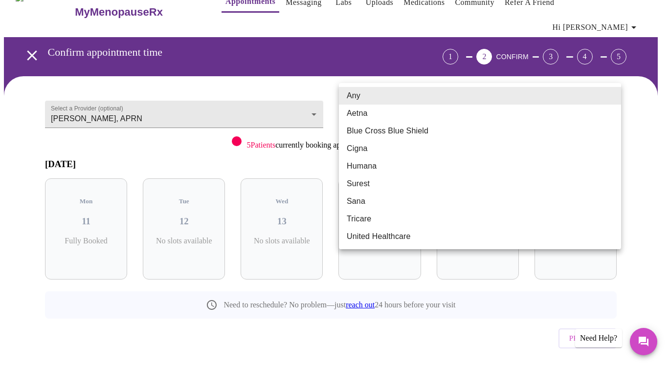
click at [441, 99] on body "MyMenopauseRx Appointments Messaging Labs Uploads Medications Community Refer a…" at bounding box center [334, 192] width 661 height 411
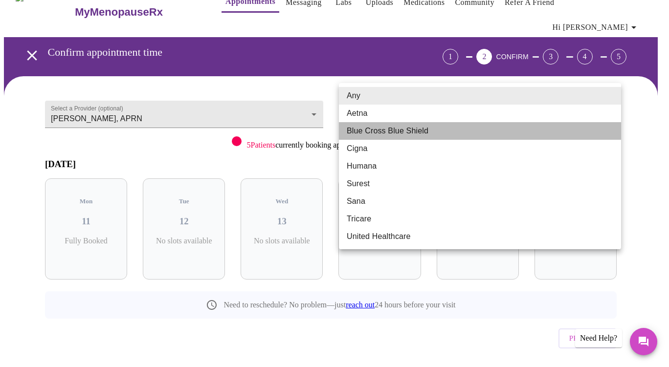
click at [401, 133] on li "Blue Cross Blue Shield" at bounding box center [480, 131] width 282 height 18
type input "Blue Cross Blue Shield"
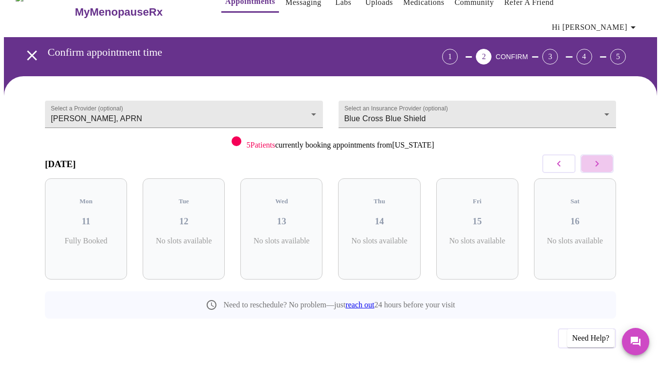
click at [599, 161] on icon "button" at bounding box center [597, 164] width 3 height 6
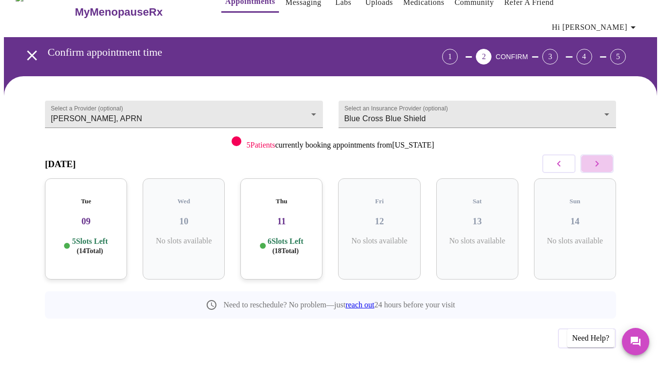
click at [599, 161] on icon "button" at bounding box center [597, 164] width 3 height 6
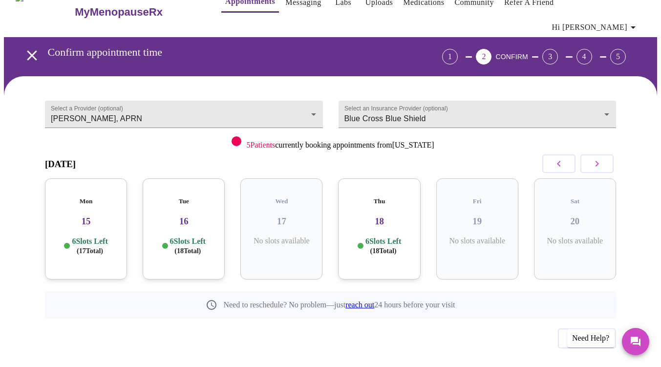
click at [91, 216] on h3 "15" at bounding box center [86, 221] width 66 height 11
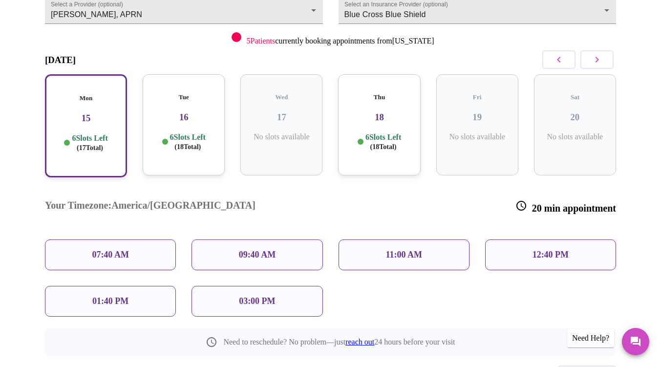
scroll to position [131, 0]
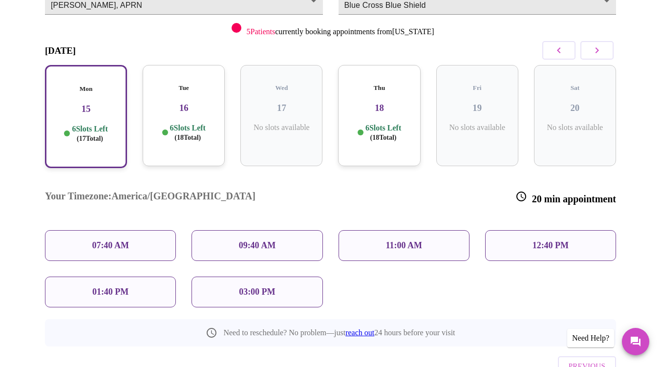
click at [583, 230] on div "12:40 PM" at bounding box center [550, 245] width 131 height 31
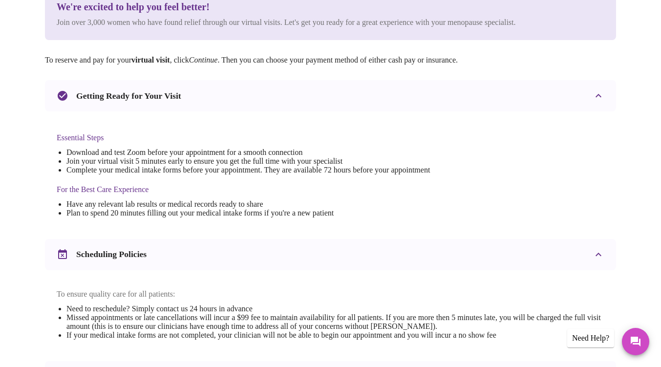
scroll to position [344, 0]
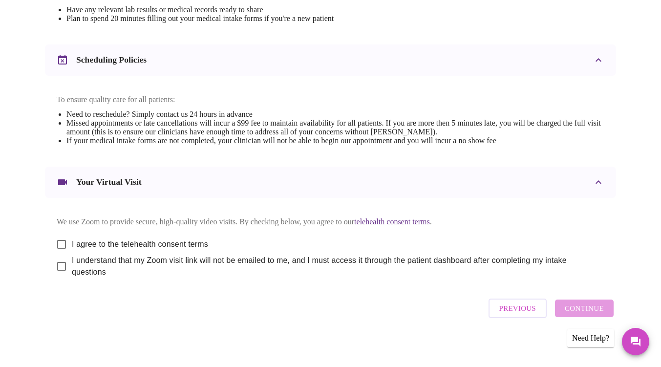
click at [67, 235] on input "I agree to the telehealth consent terms" at bounding box center [61, 244] width 21 height 21
checkbox input "true"
click at [64, 262] on input "I understand that my Zoom visit link will not be emailed to me, and I must acce…" at bounding box center [61, 266] width 21 height 21
checkbox input "true"
click at [595, 308] on span "Continue" at bounding box center [584, 308] width 39 height 13
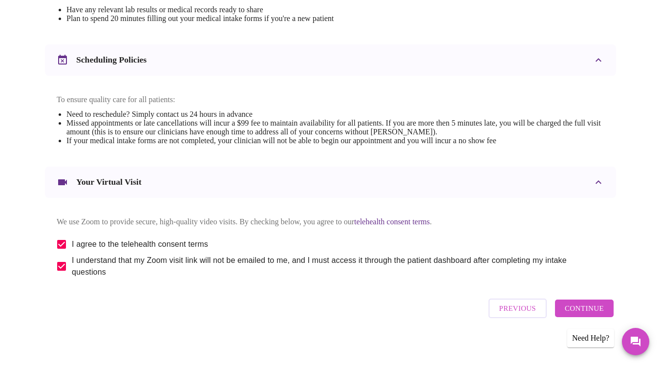
scroll to position [49, 0]
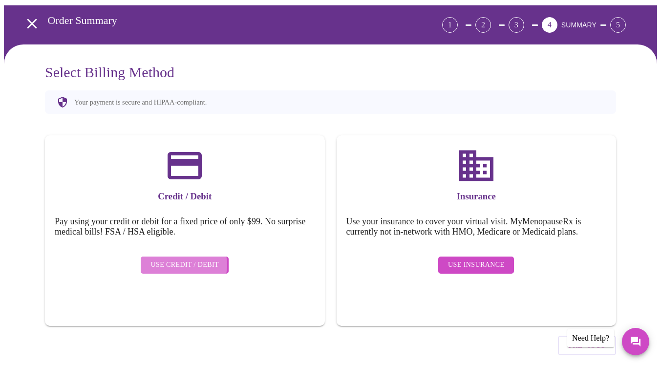
click at [182, 259] on span "Use Credit / Debit" at bounding box center [185, 265] width 68 height 12
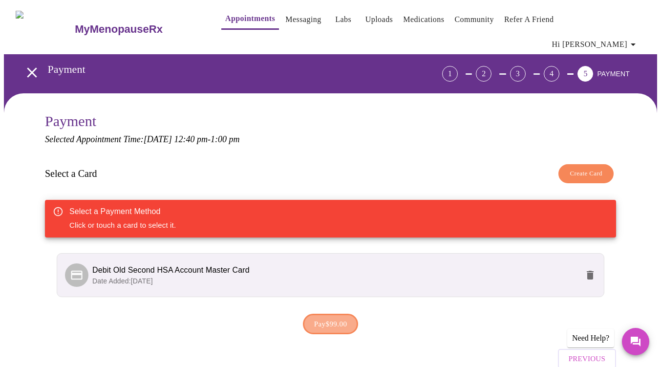
click at [325, 318] on span "Pay $99.00" at bounding box center [330, 324] width 33 height 13
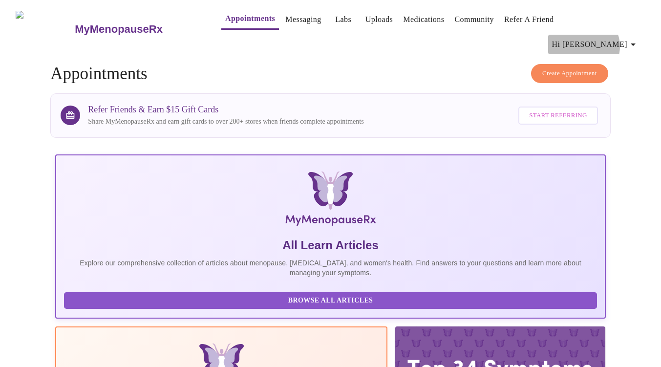
click at [636, 39] on icon "button" at bounding box center [634, 45] width 12 height 12
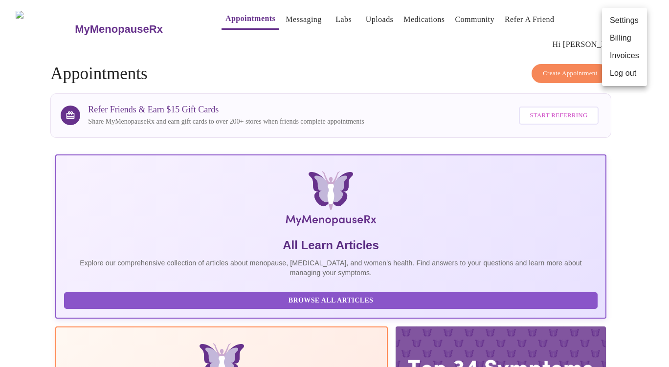
click at [627, 35] on li "Billing" at bounding box center [624, 38] width 45 height 18
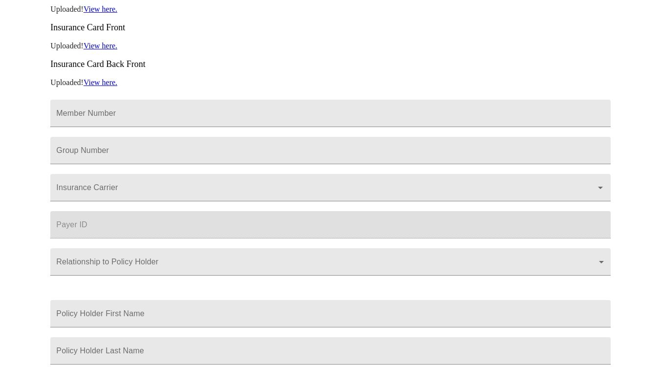
scroll to position [187, 0]
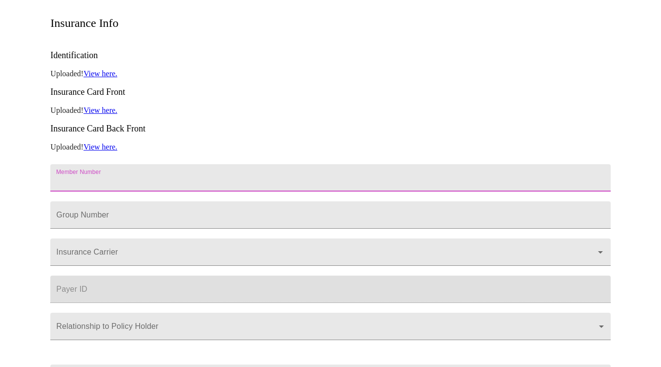
click at [199, 164] on input "Member Number" at bounding box center [330, 177] width 560 height 27
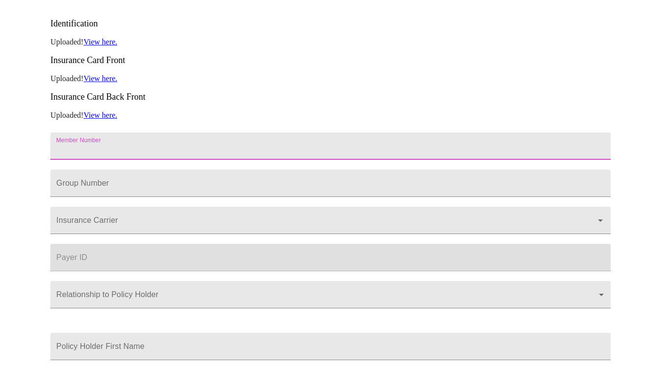
scroll to position [216, 0]
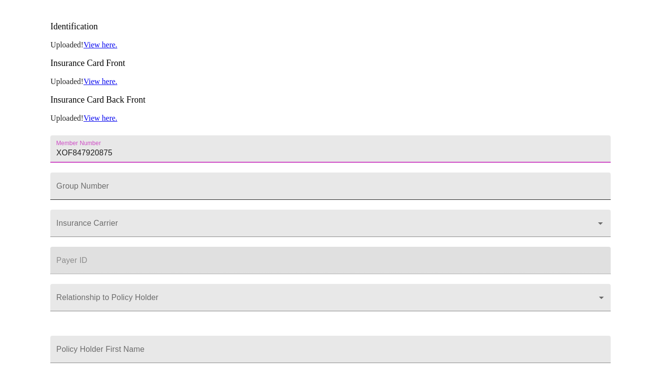
type input "XOF847920875"
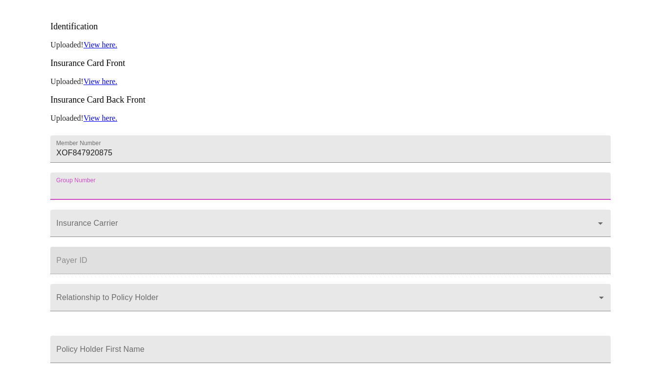
click at [145, 173] on input "Member Number" at bounding box center [330, 186] width 560 height 27
type input "P41879"
click at [124, 219] on input "Insurance Carrier" at bounding box center [316, 228] width 525 height 18
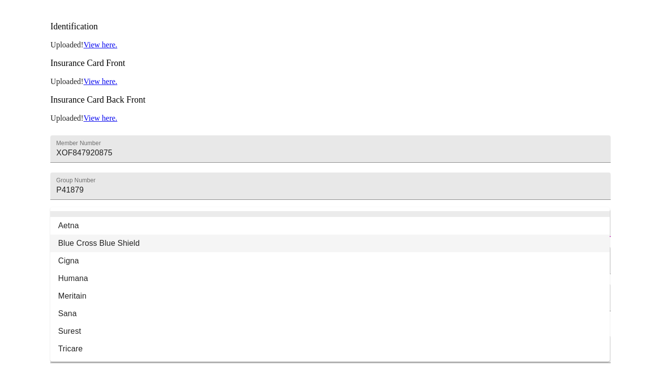
click at [123, 237] on li "Blue Cross Blue Shield" at bounding box center [330, 244] width 560 height 18
type input "Blue Cross Blue Shield"
type input "00002"
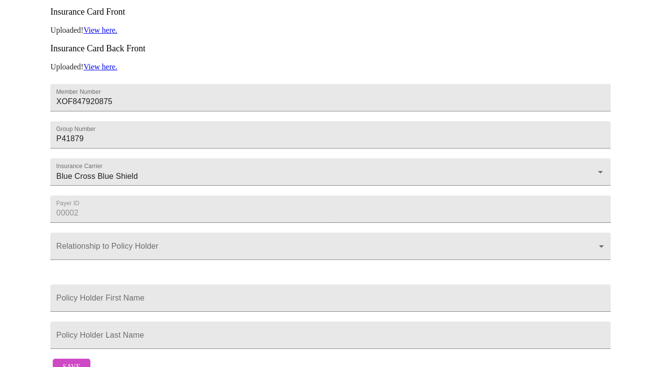
scroll to position [298, 0]
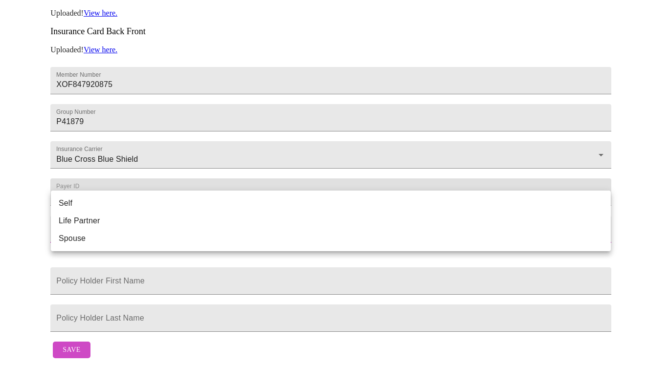
click at [120, 199] on body "MyMenopauseRx Appointments Messaging Labs Uploads Medications Community Refer a…" at bounding box center [334, 41] width 661 height 644
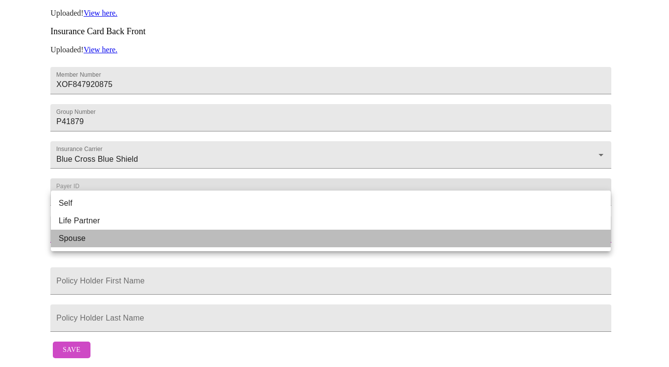
click at [92, 238] on li "Spouse" at bounding box center [331, 239] width 560 height 18
type input "Spouse"
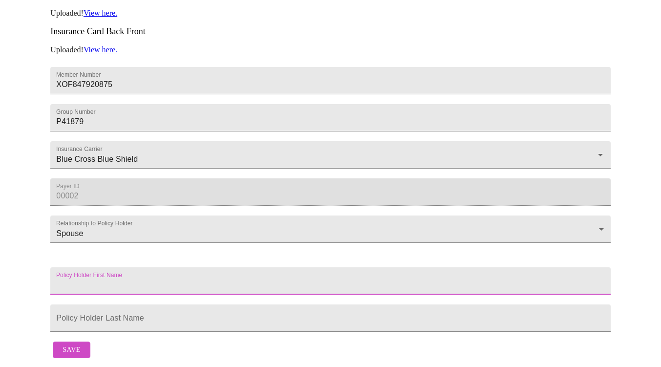
click at [103, 267] on input "Member Number" at bounding box center [330, 280] width 560 height 27
type input "[PERSON_NAME]"
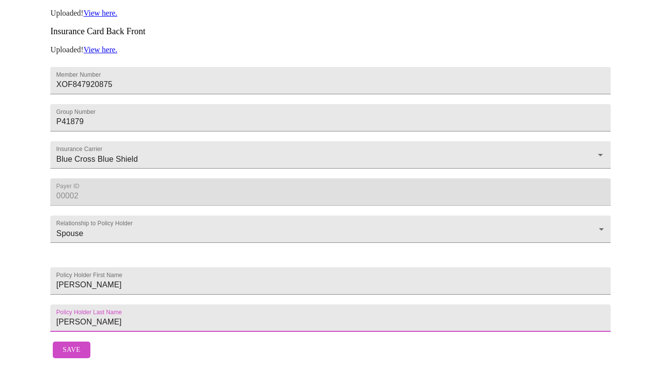
type input "[PERSON_NAME]"
click at [74, 344] on span "Save" at bounding box center [72, 350] width 18 height 12
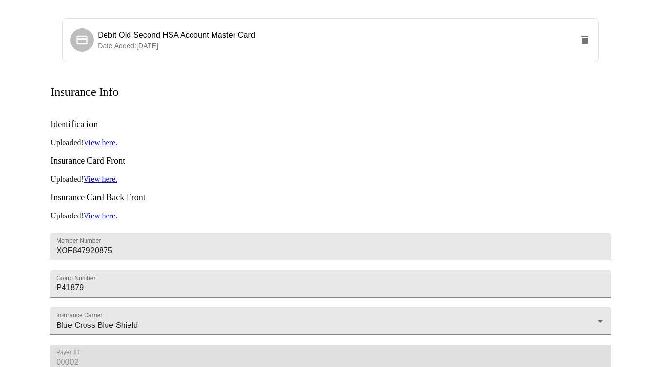
scroll to position [0, 0]
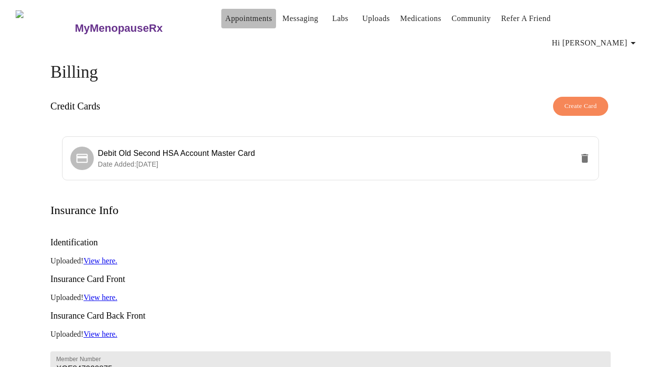
click at [234, 21] on link "Appointments" at bounding box center [248, 19] width 47 height 14
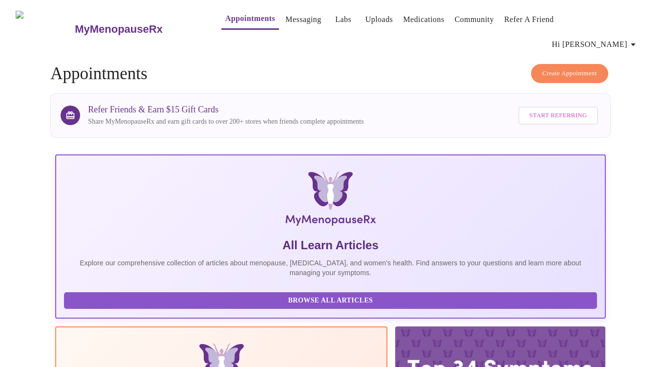
click at [639, 39] on icon "button" at bounding box center [634, 45] width 12 height 12
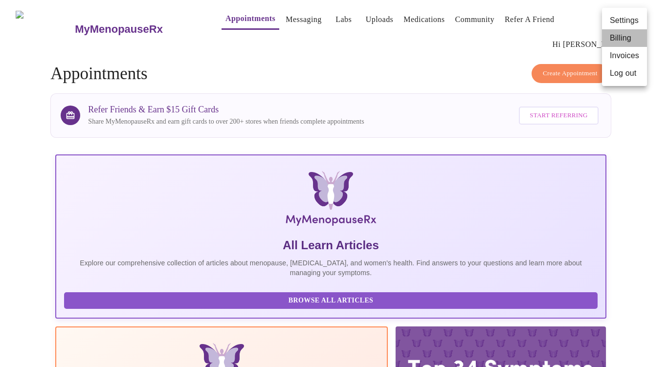
click at [634, 35] on li "Billing" at bounding box center [624, 38] width 45 height 18
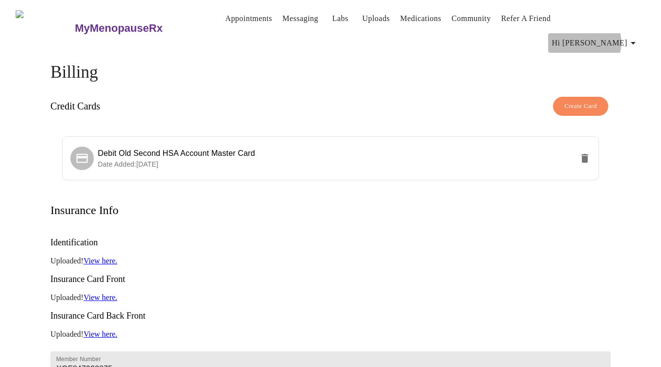
click at [636, 42] on icon "button" at bounding box center [633, 43] width 5 height 2
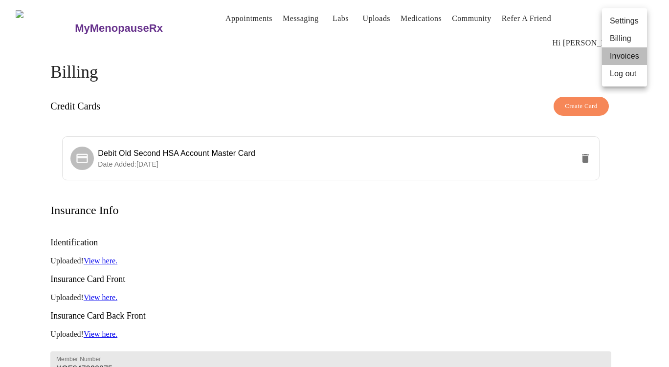
click at [632, 53] on li "Invoices" at bounding box center [624, 56] width 45 height 18
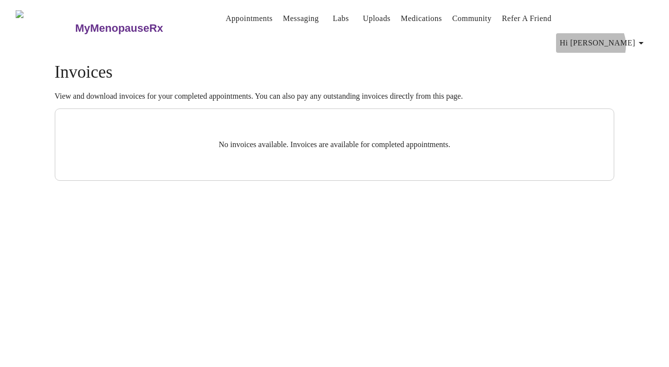
click at [642, 37] on icon "button" at bounding box center [641, 43] width 12 height 12
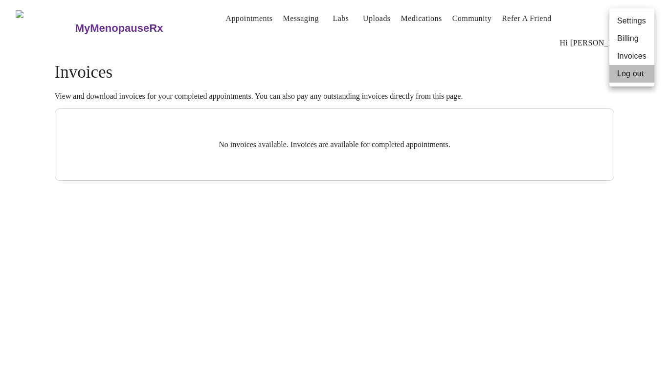
click at [639, 71] on li "Log out" at bounding box center [631, 74] width 45 height 18
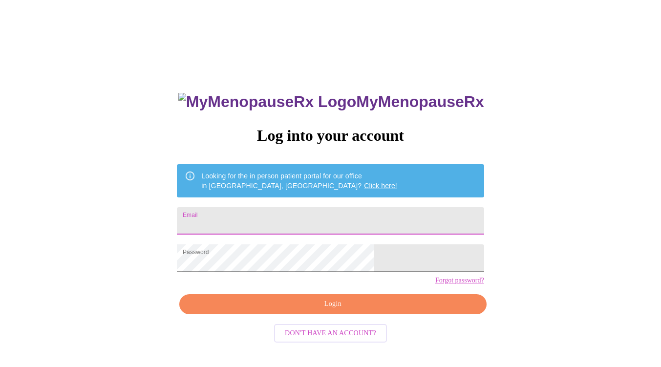
click at [314, 207] on input "Email" at bounding box center [330, 220] width 307 height 27
type input "[EMAIL_ADDRESS][DOMAIN_NAME]"
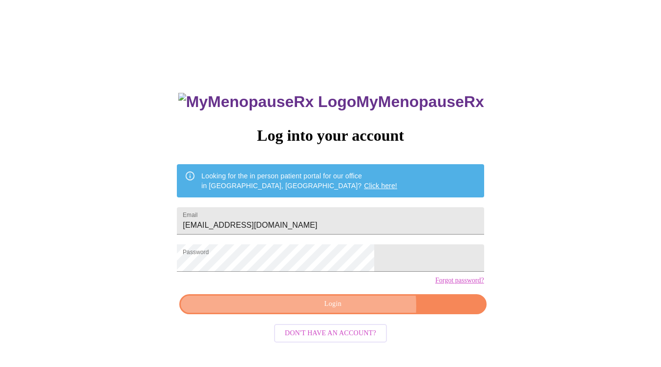
click at [352, 310] on span "Login" at bounding box center [333, 304] width 285 height 12
